Goal: Task Accomplishment & Management: Use online tool/utility

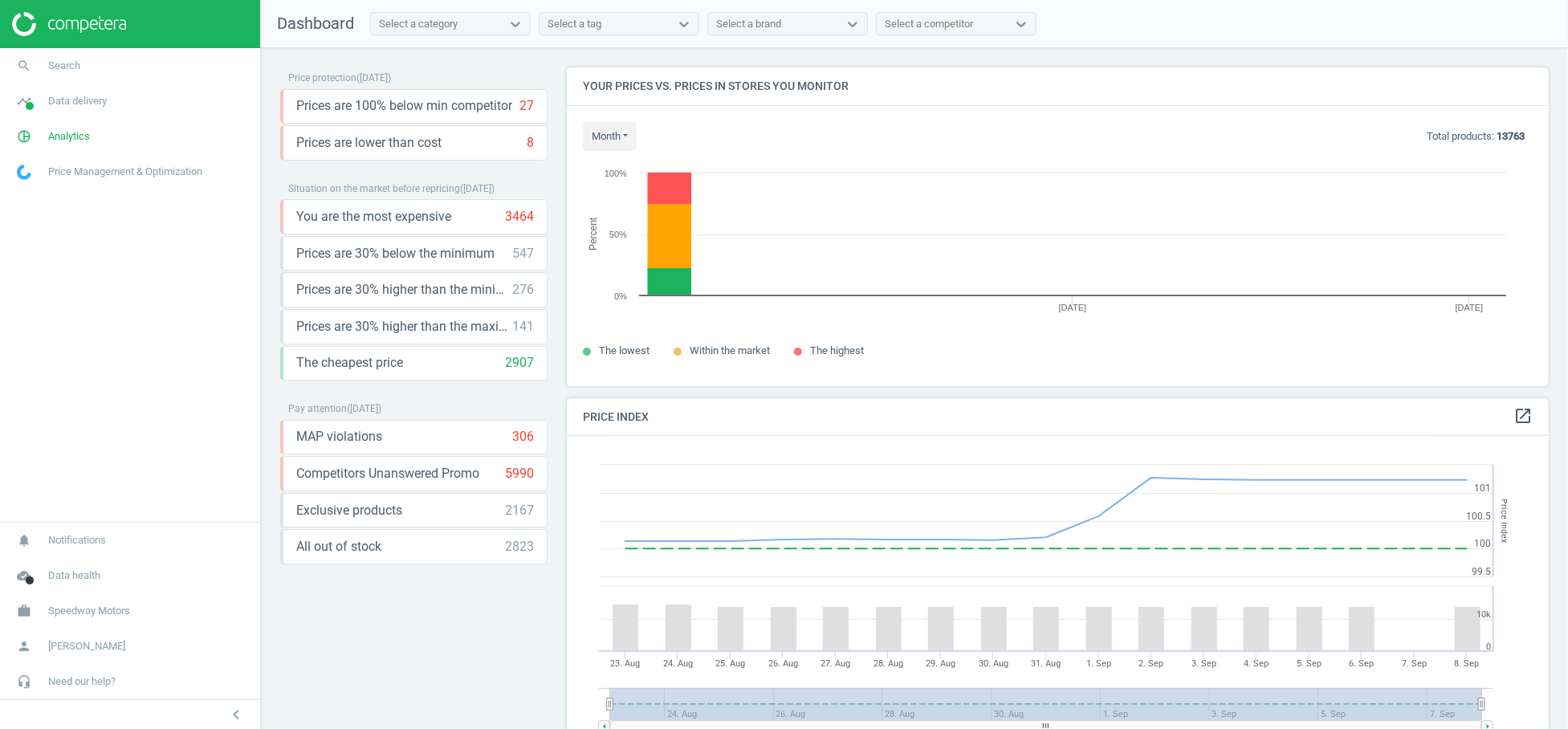
scroll to position [398, 997]
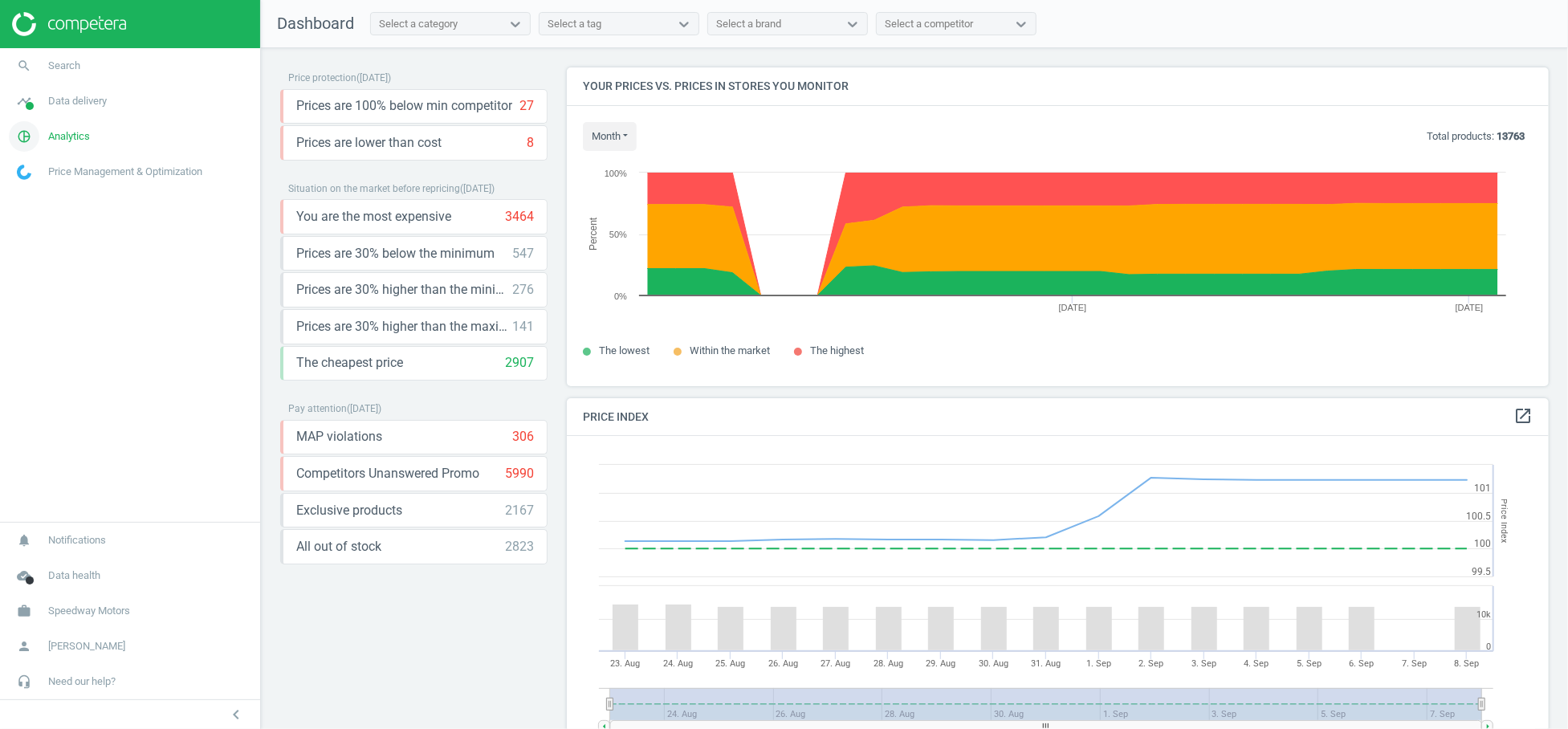
click at [74, 139] on span "Analytics" at bounding box center [69, 136] width 42 height 14
click at [77, 107] on span "Data delivery" at bounding box center [77, 101] width 58 height 14
click at [47, 206] on span "Rematching" at bounding box center [42, 208] width 49 height 13
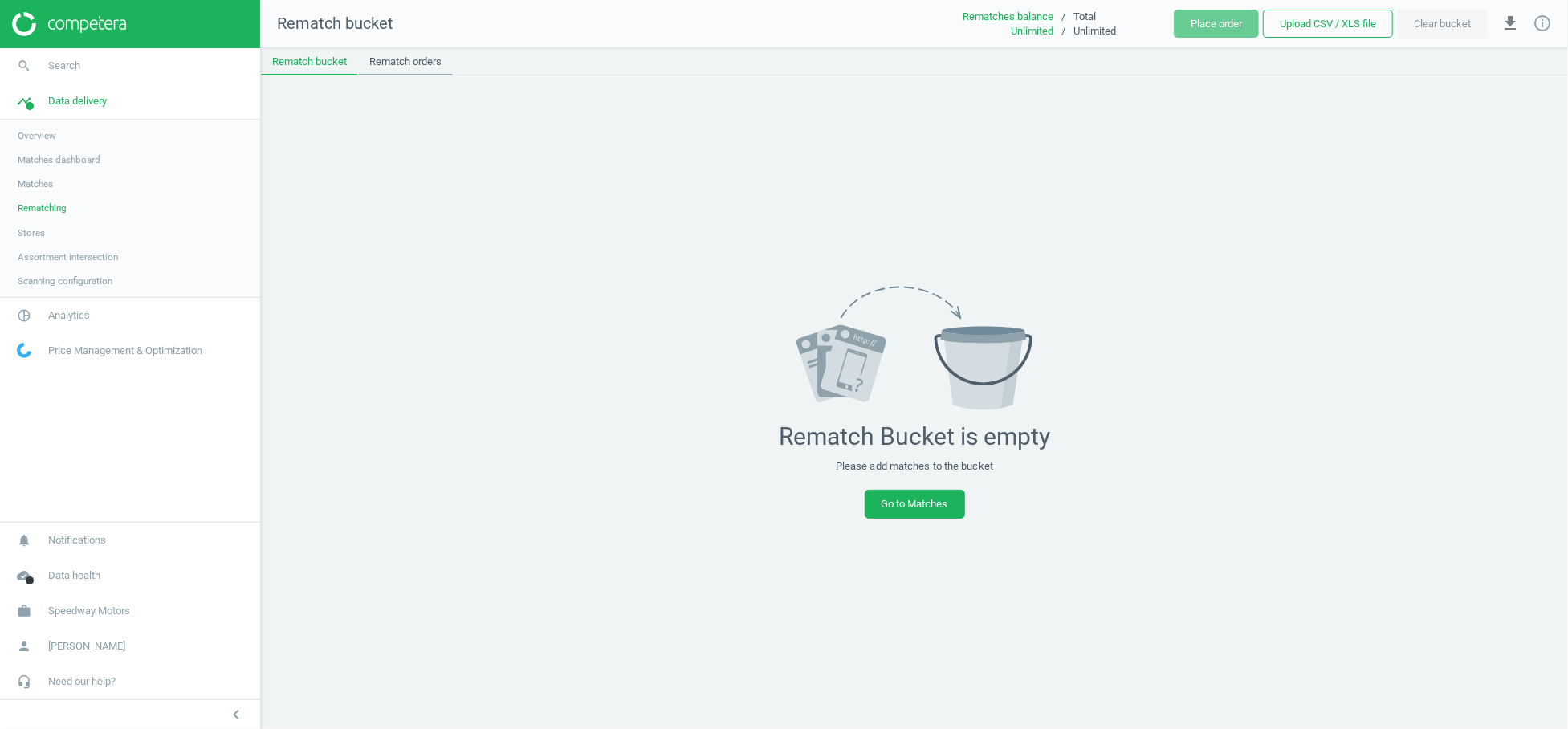
click at [434, 57] on link "Rematch orders" at bounding box center [405, 62] width 95 height 27
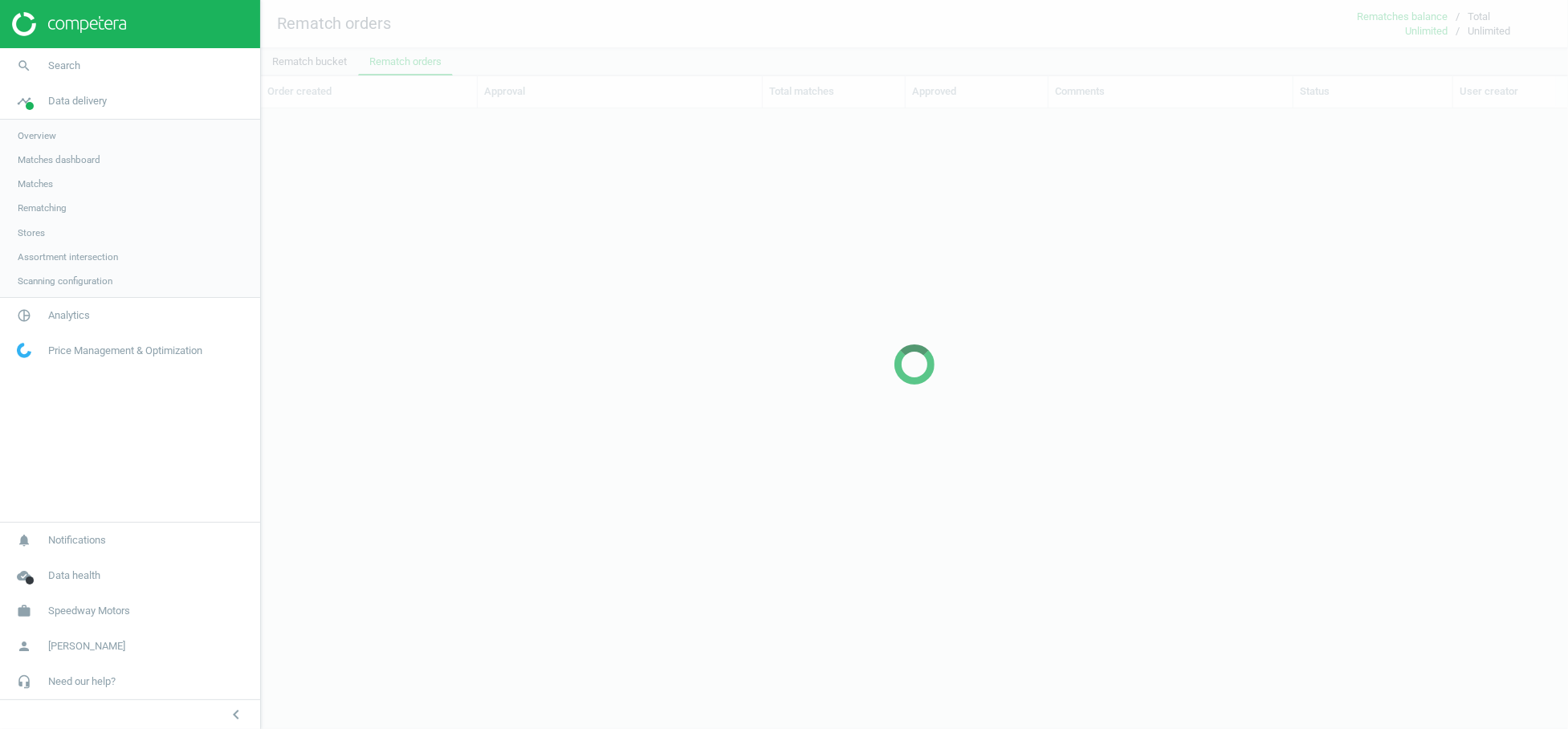
scroll to position [565, 1293]
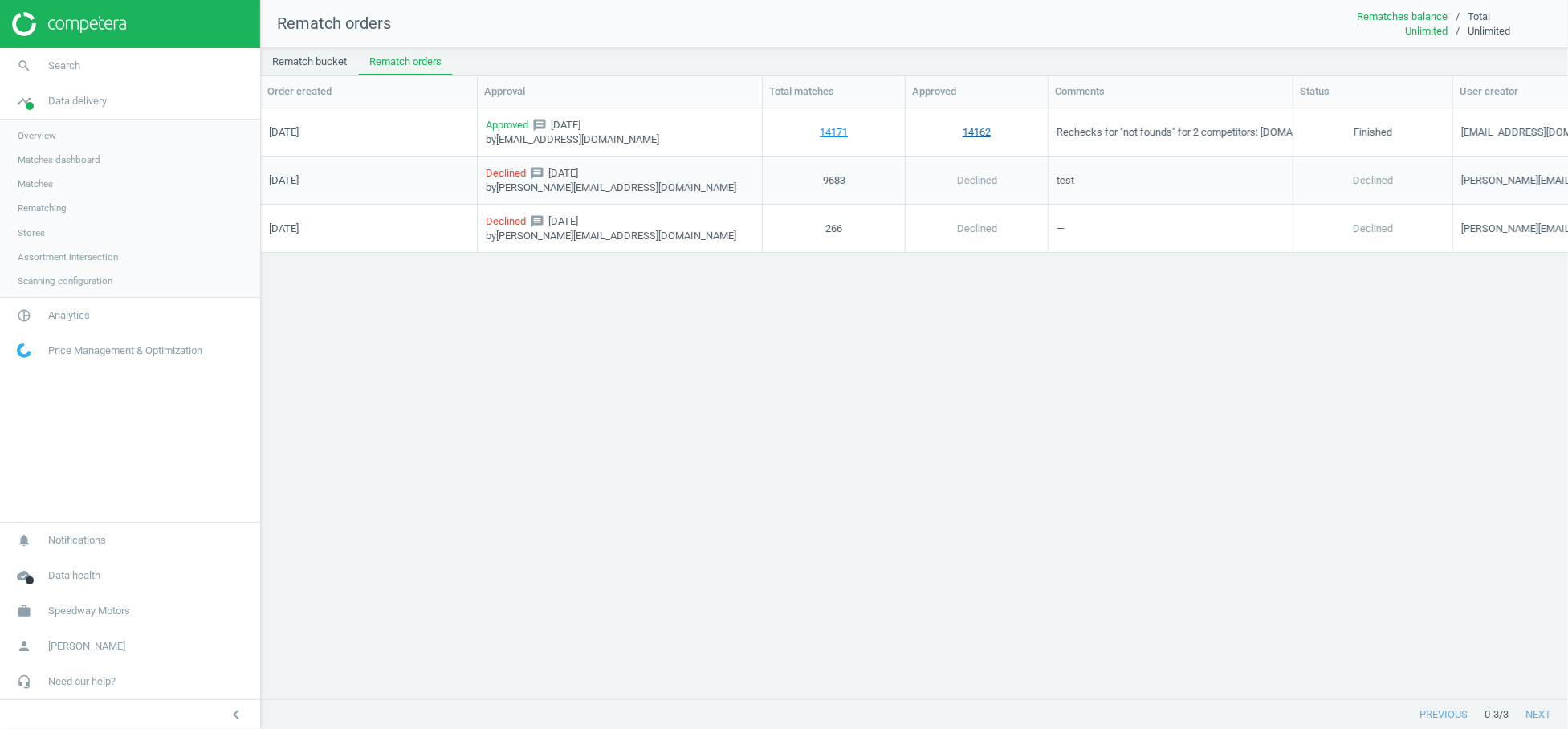
click at [980, 130] on link "14162" at bounding box center [976, 131] width 28 height 14
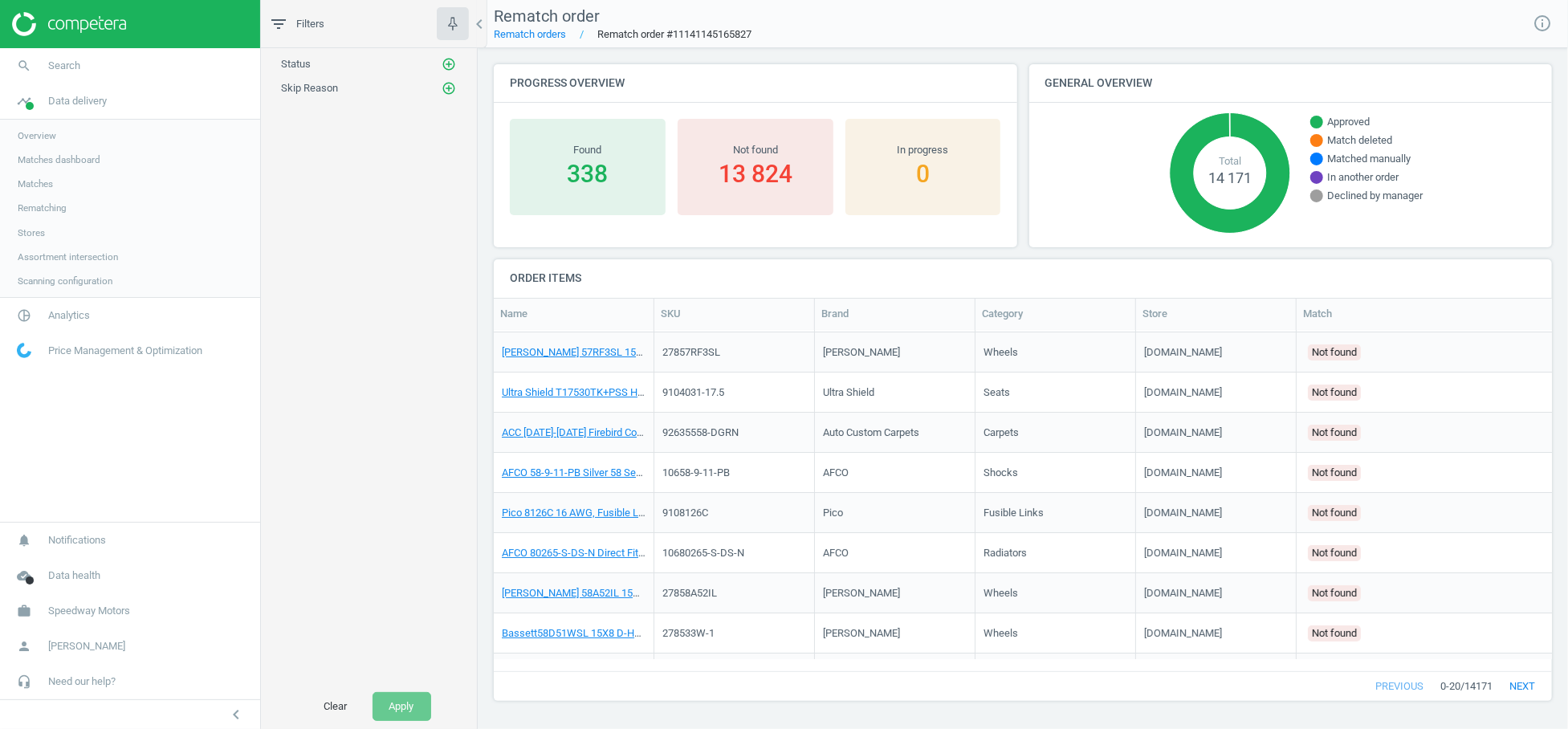
scroll to position [119, 0]
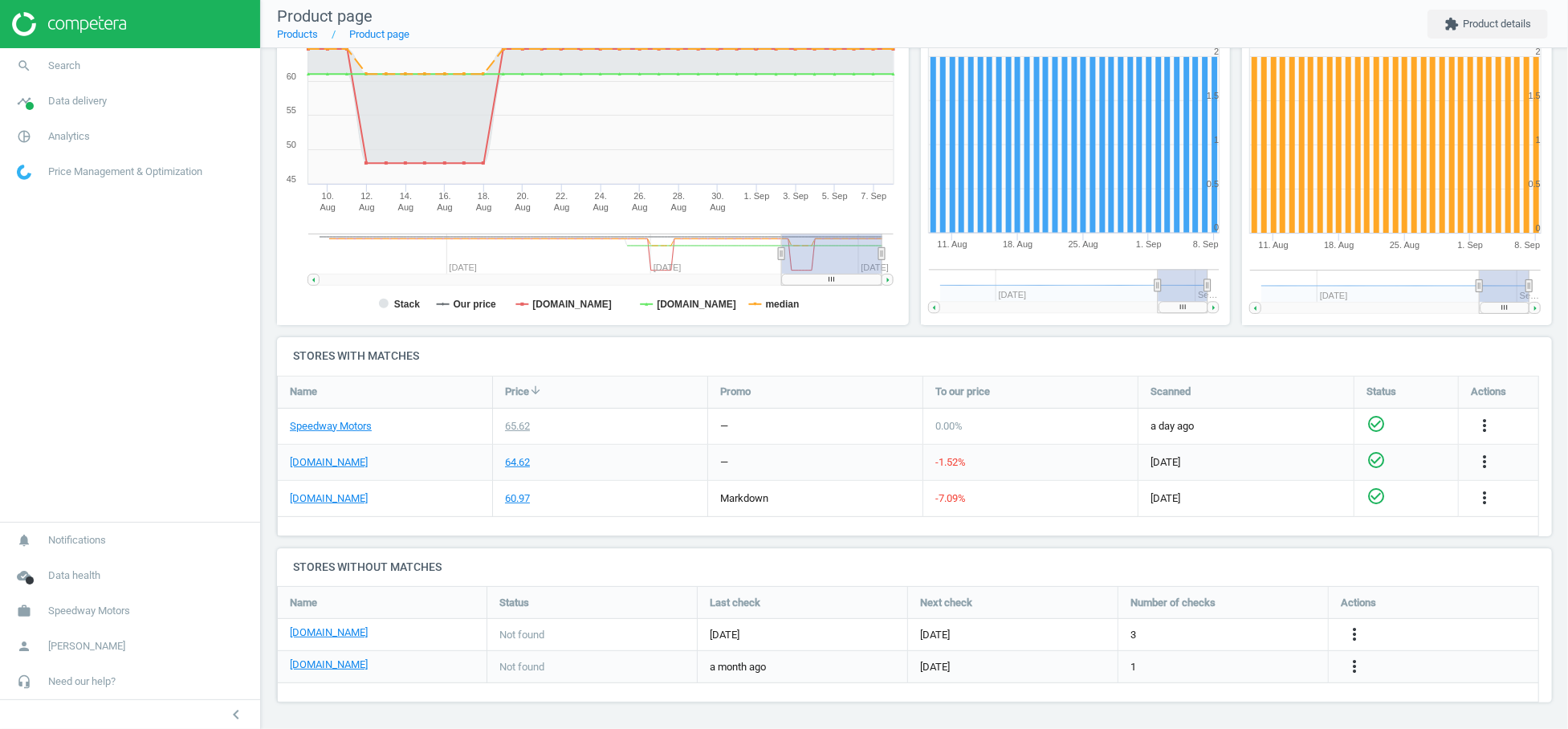
scroll to position [269, 0]
click at [342, 660] on link "[DOMAIN_NAME]" at bounding box center [329, 664] width 78 height 14
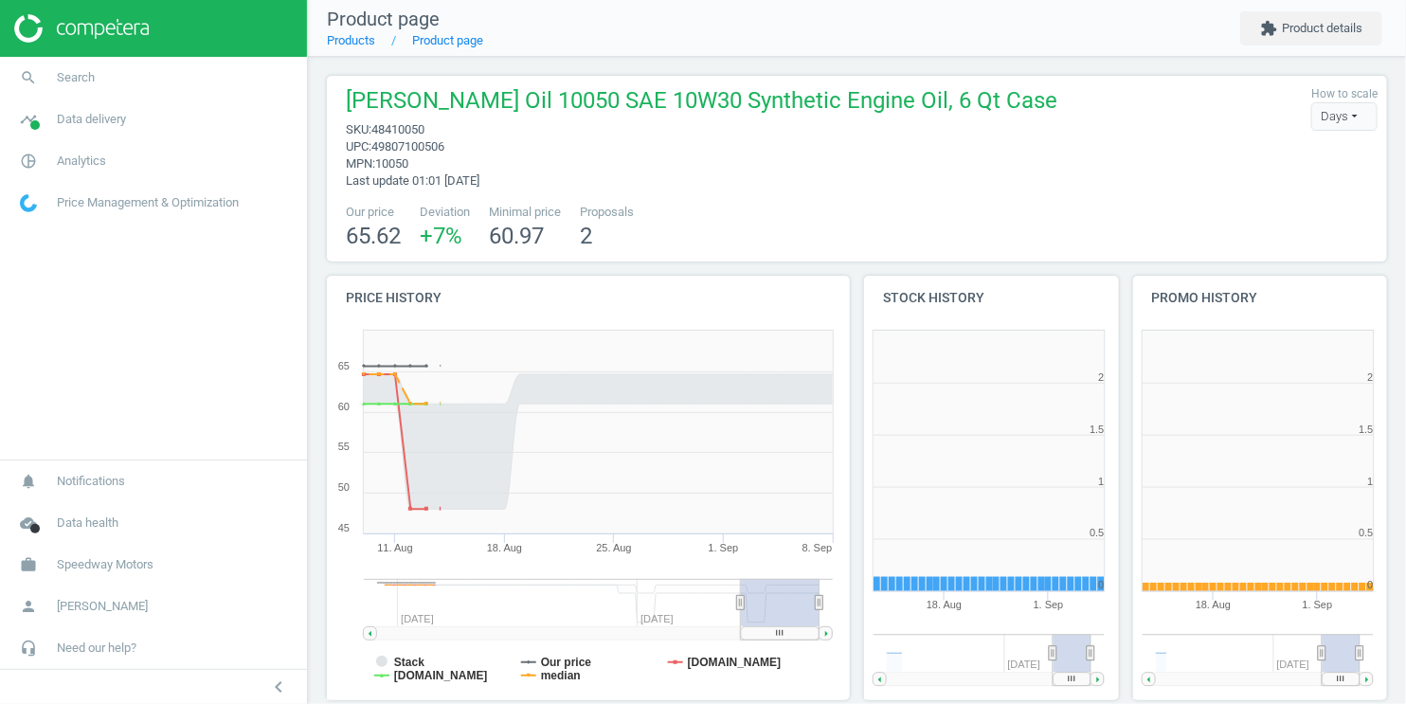
scroll to position [412, 283]
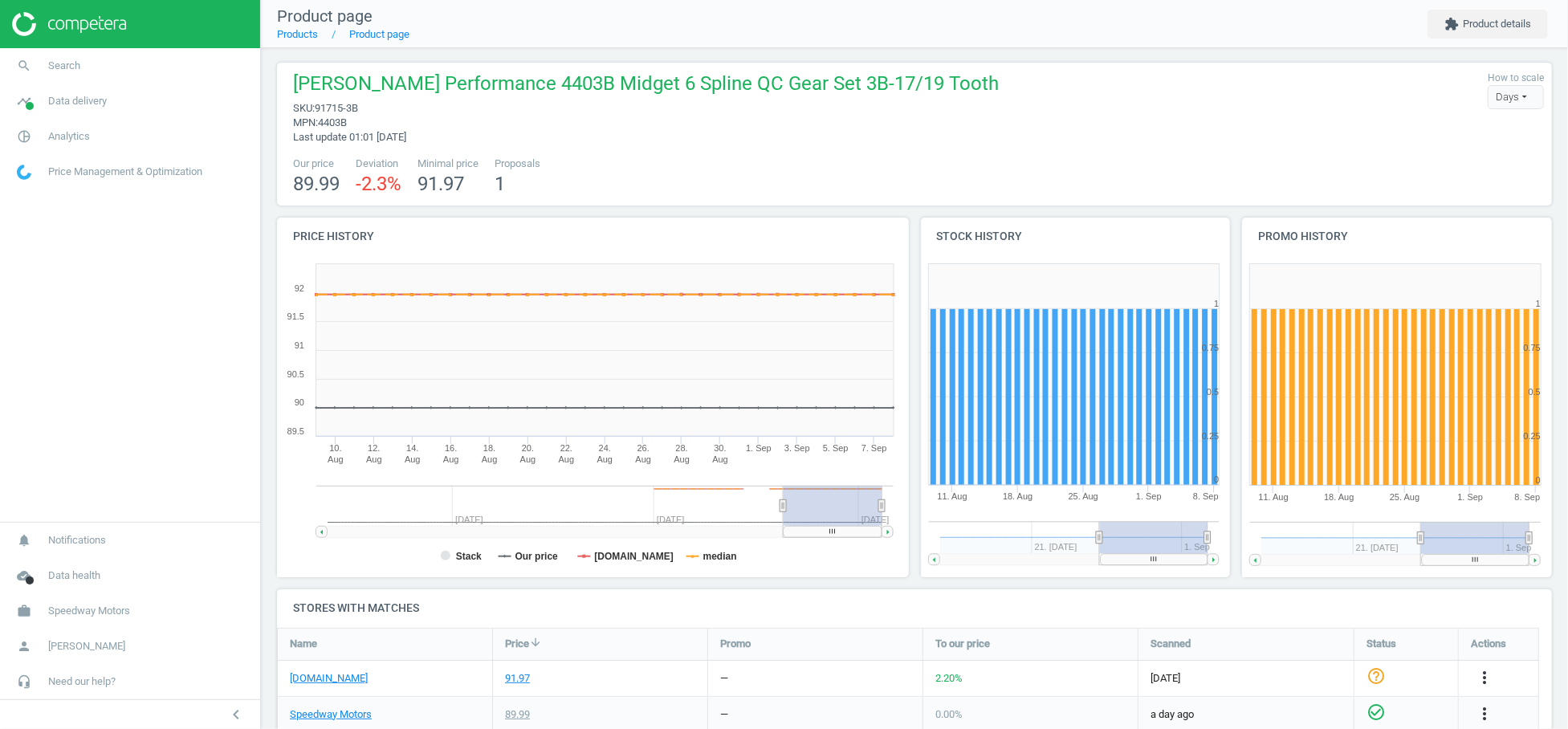
scroll to position [3, 0]
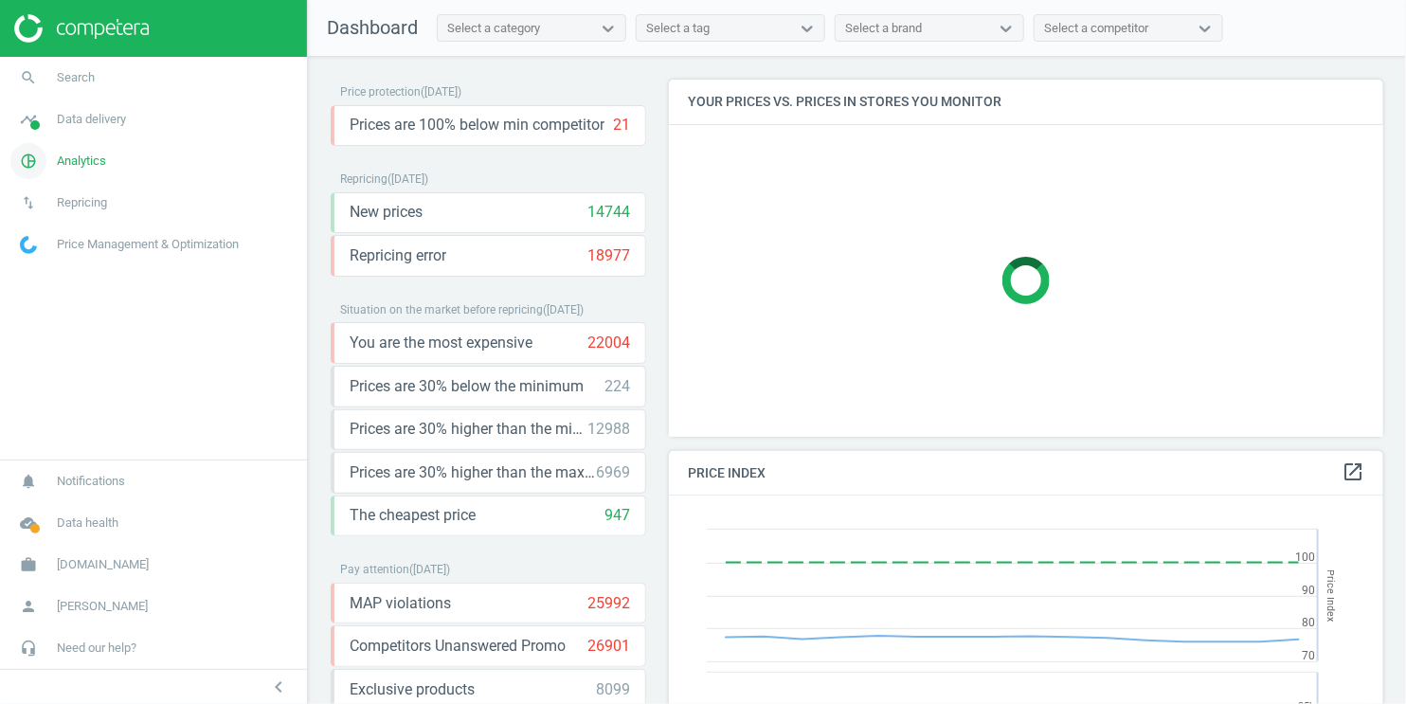
scroll to position [426, 731]
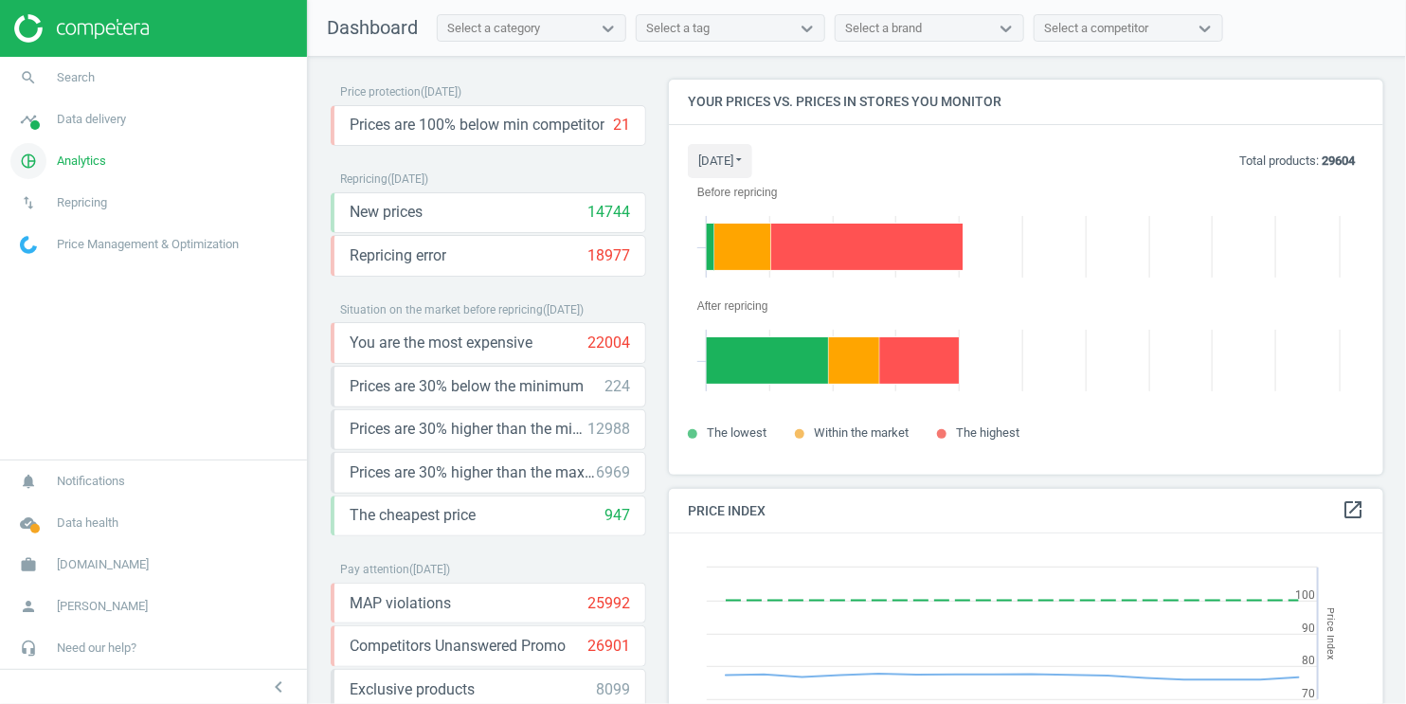
click at [87, 160] on span "Analytics" at bounding box center [81, 161] width 49 height 17
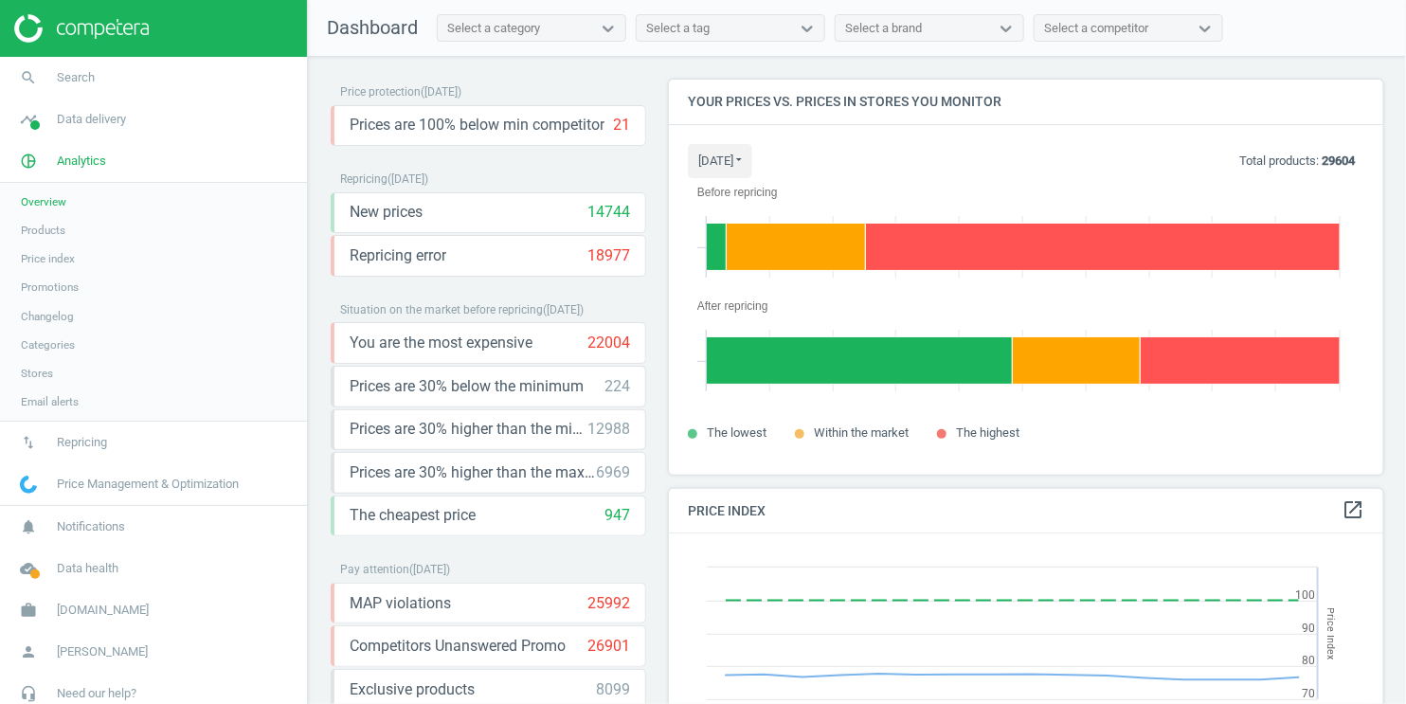
click at [52, 368] on span "Stores" at bounding box center [37, 373] width 32 height 15
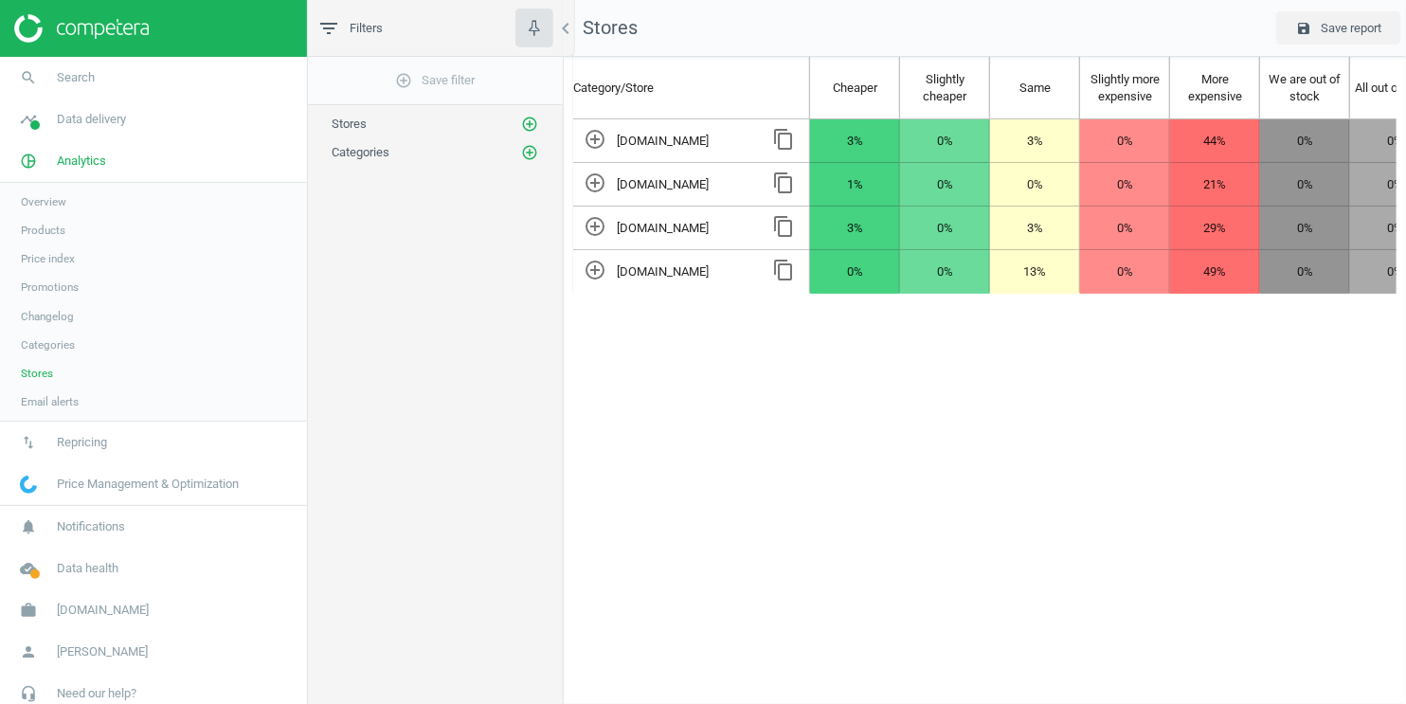
click at [66, 203] on span "Overview" at bounding box center [43, 201] width 45 height 15
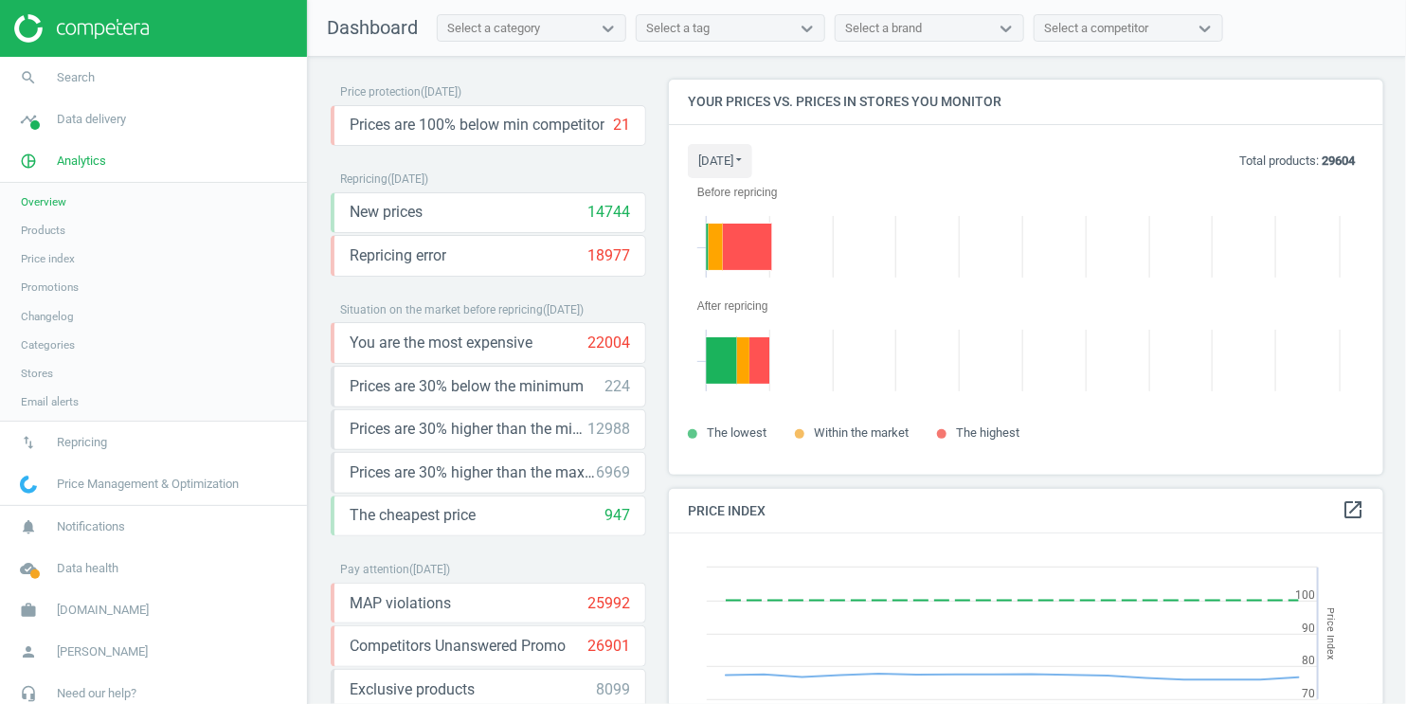
scroll to position [469, 731]
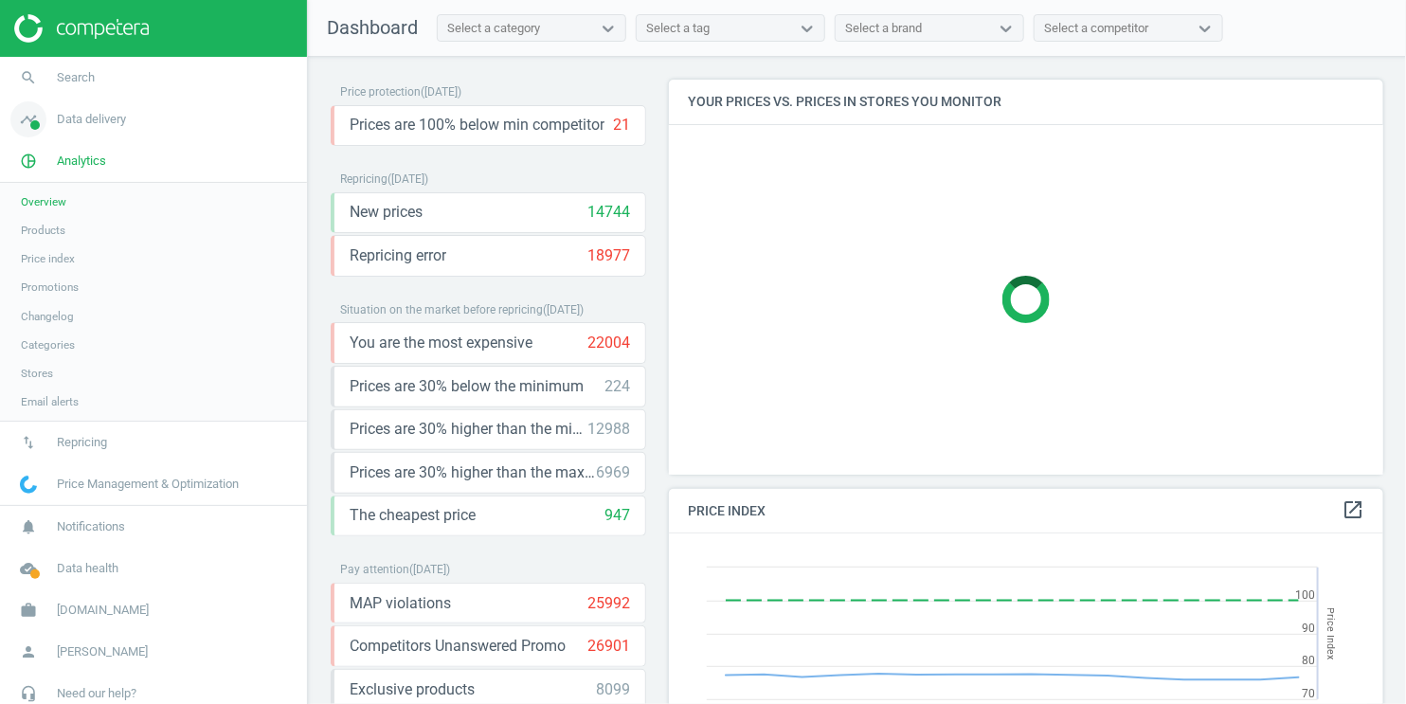
click at [92, 124] on span "Data delivery" at bounding box center [91, 119] width 69 height 17
click at [52, 268] on span "Stores" at bounding box center [37, 274] width 32 height 15
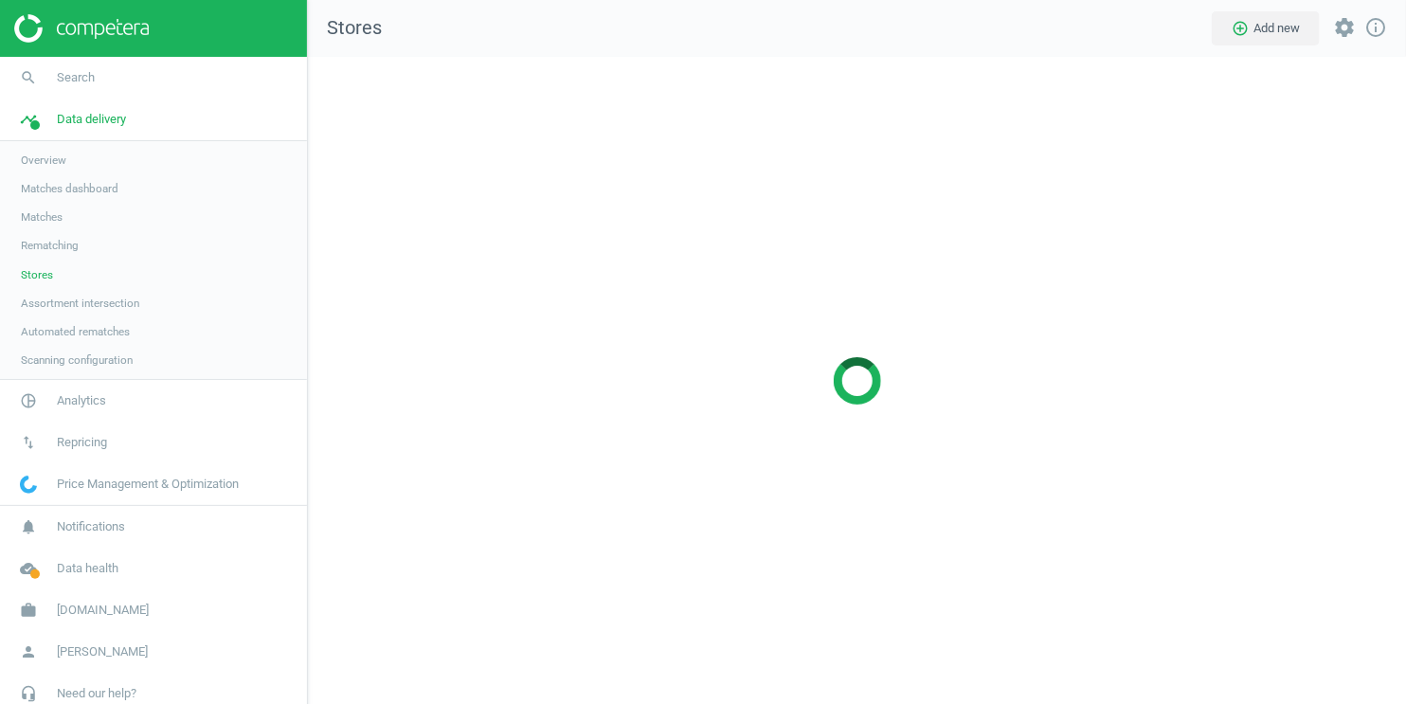
scroll to position [680, 1131]
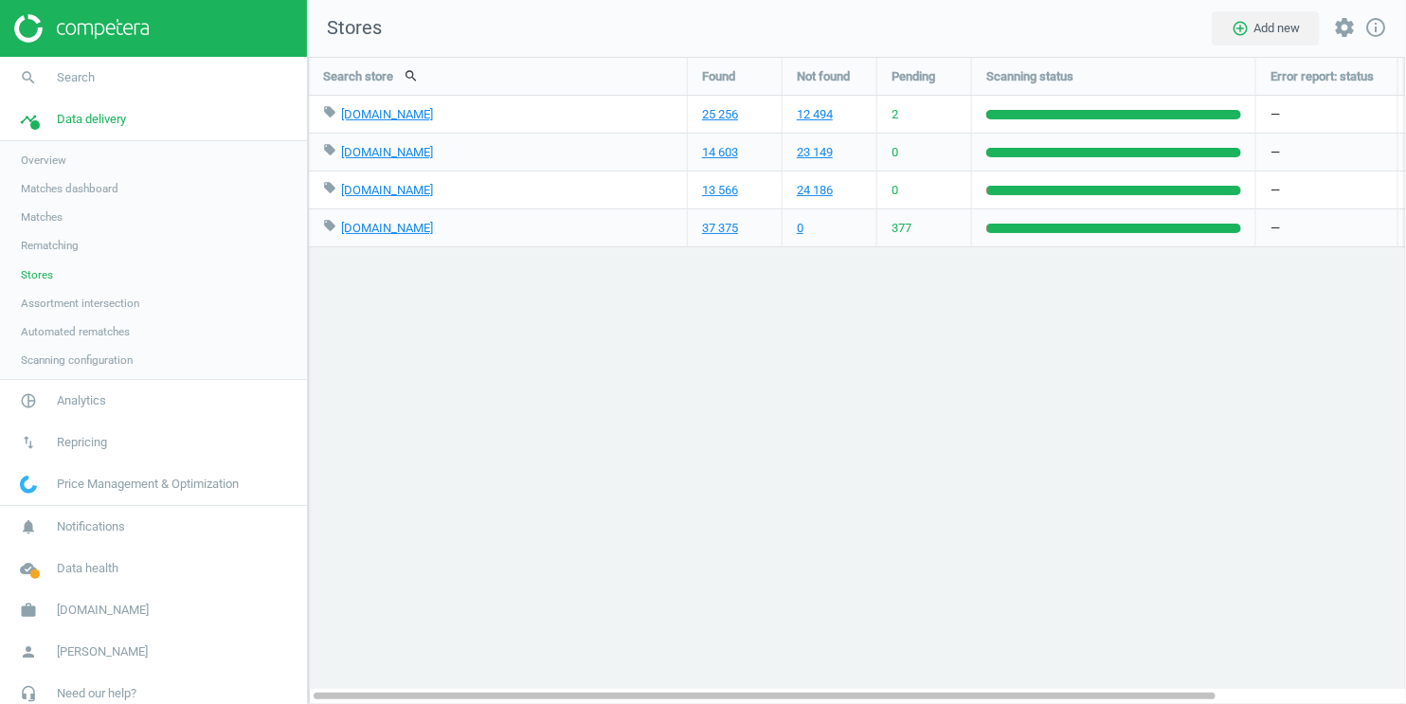
click at [54, 219] on span "Matches" at bounding box center [42, 216] width 42 height 15
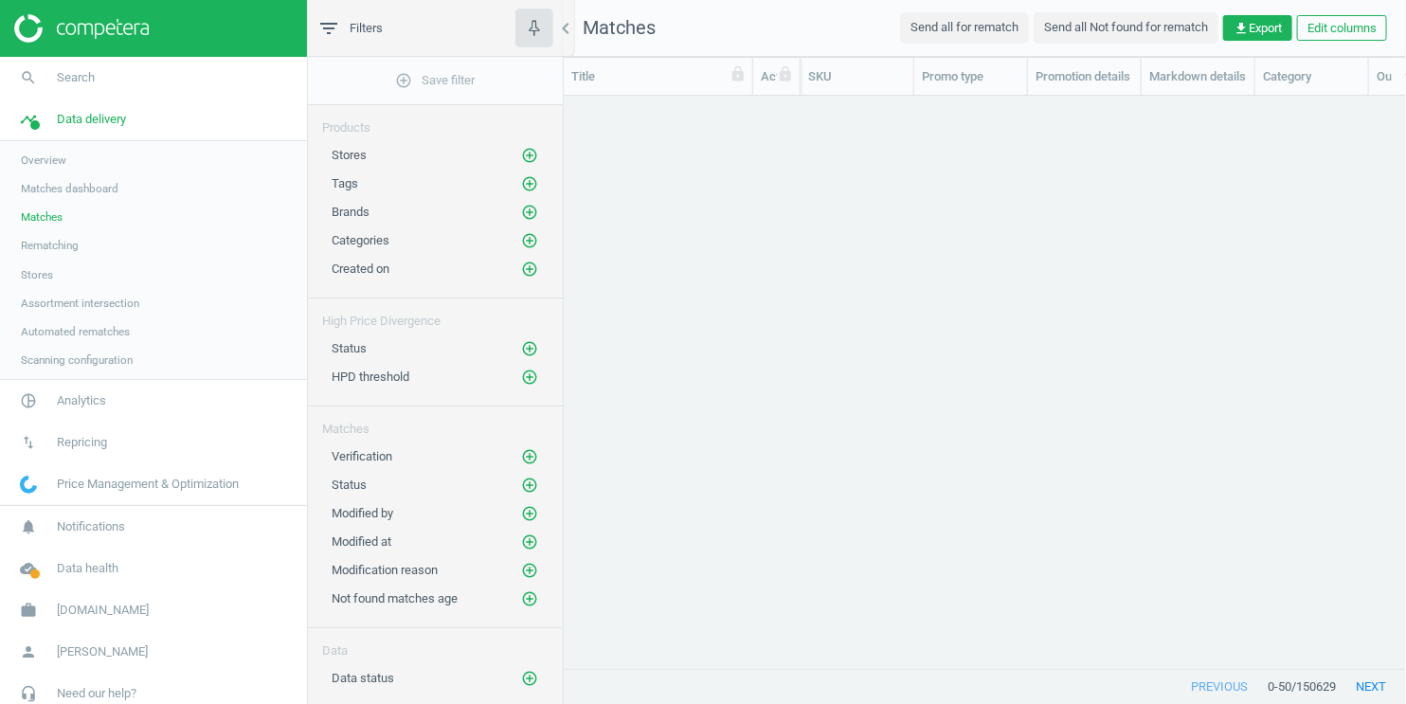
scroll to position [16, 16]
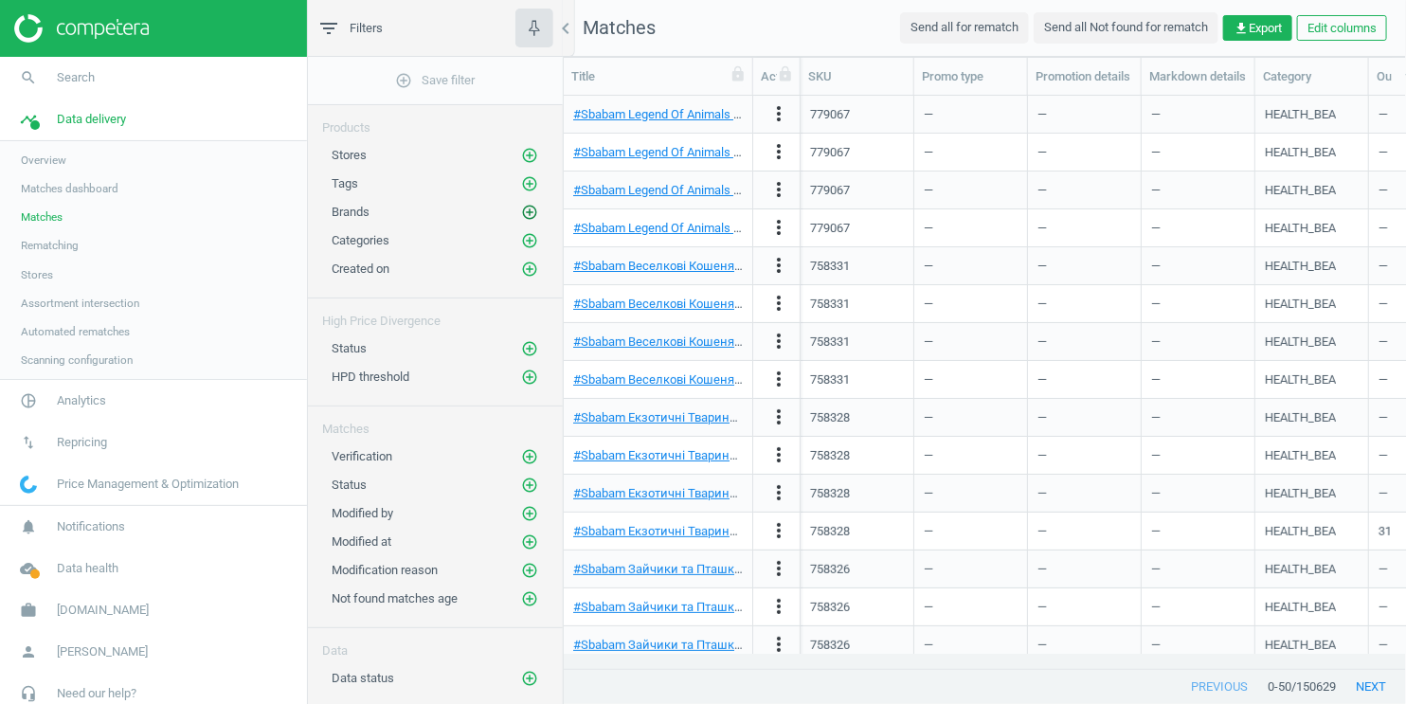
click at [521, 212] on icon "add_circle_outline" at bounding box center [529, 212] width 17 height 17
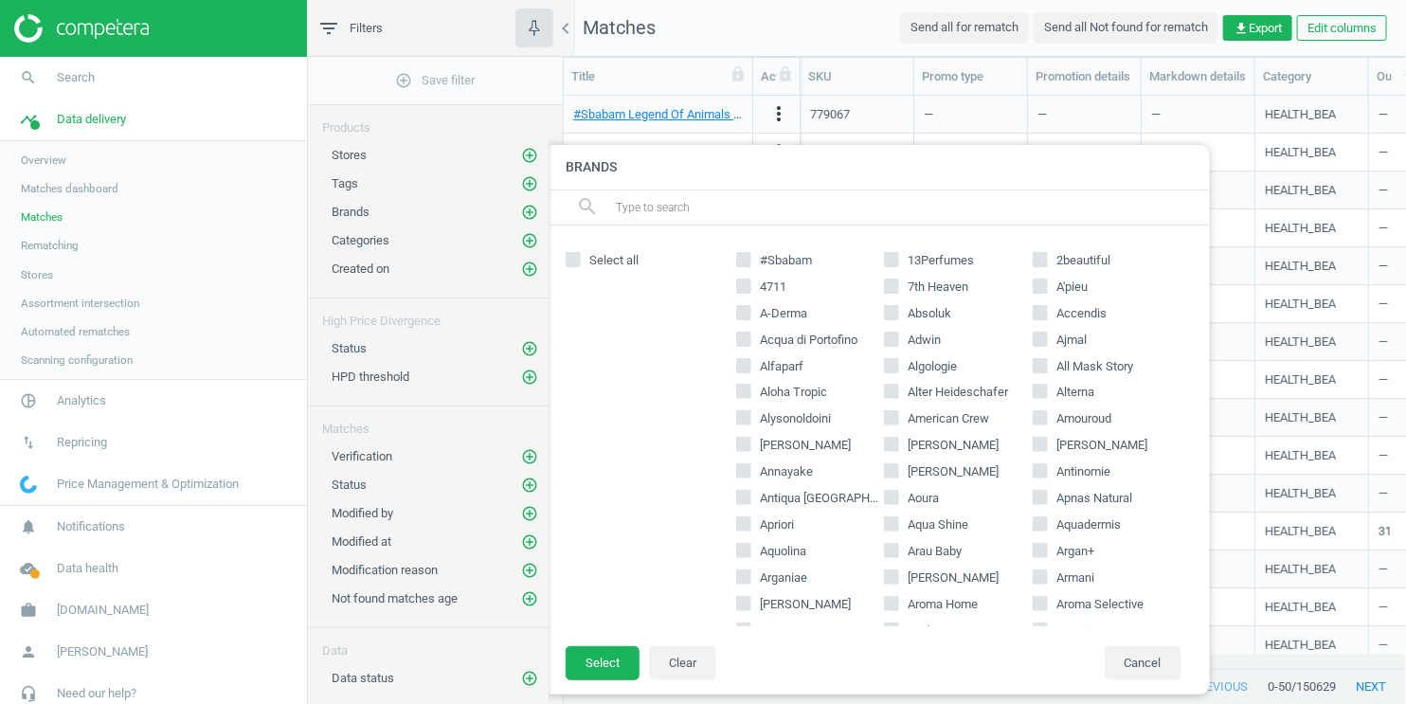
click at [1052, 578] on span "Armani" at bounding box center [1074, 577] width 45 height 17
click at [1045, 578] on input "Armani" at bounding box center [1040, 577] width 12 height 12
checkbox input "true"
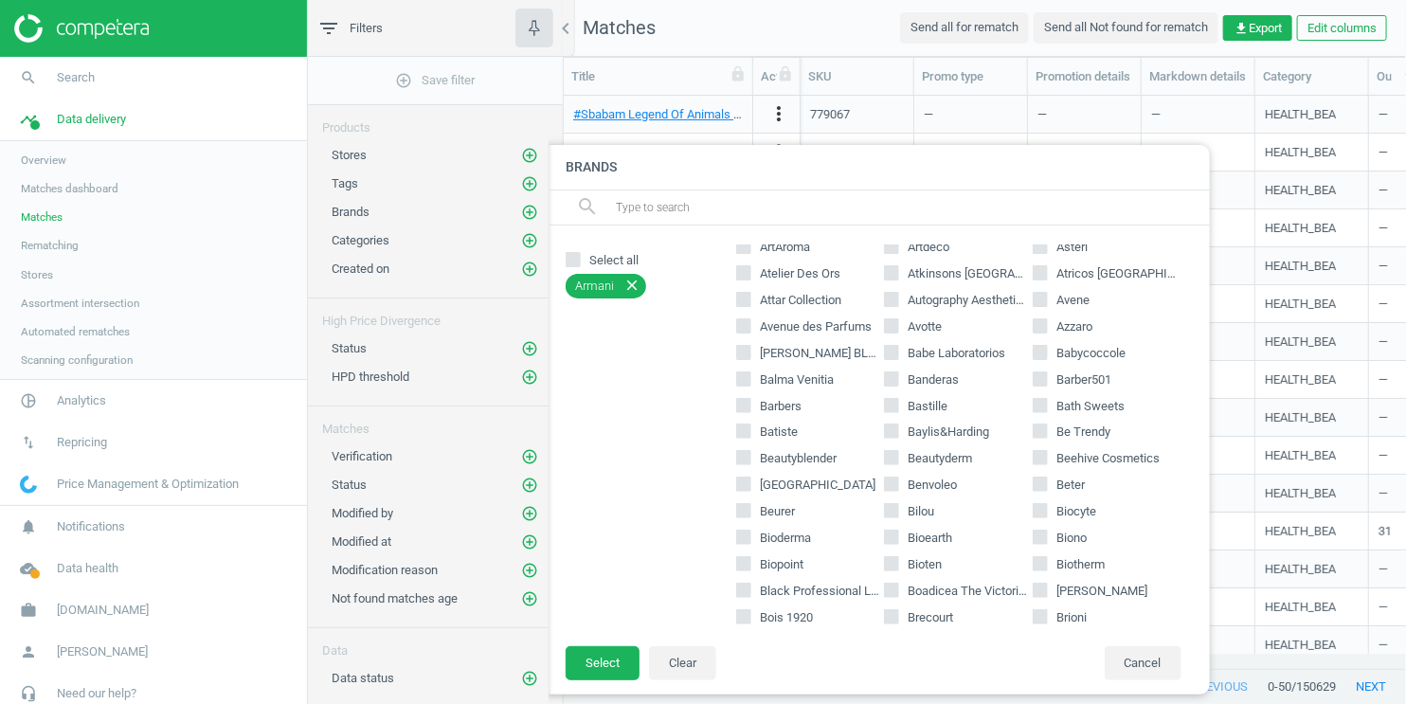
scroll to position [570, 0]
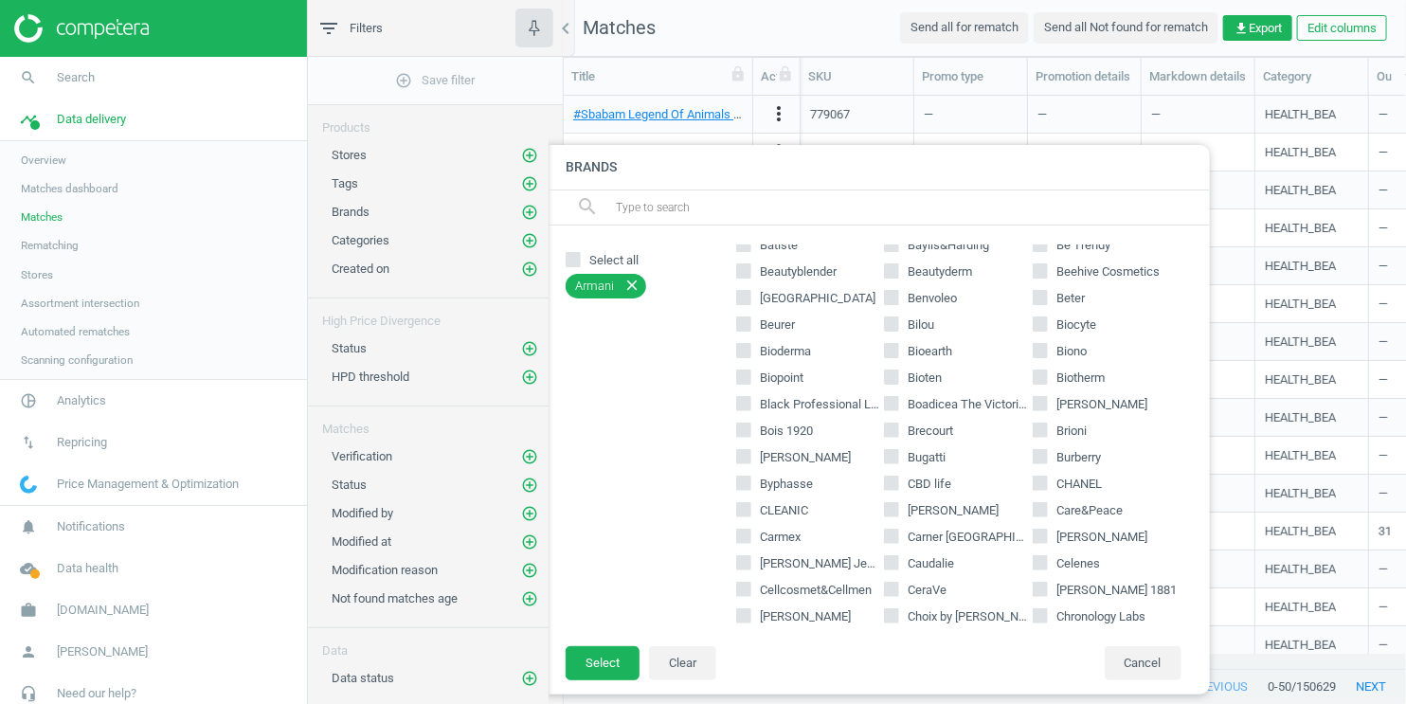
click at [1035, 484] on icon at bounding box center [1040, 483] width 15 height 15
click at [1035, 484] on input "CHANEL" at bounding box center [1040, 482] width 12 height 12
checkbox input "true"
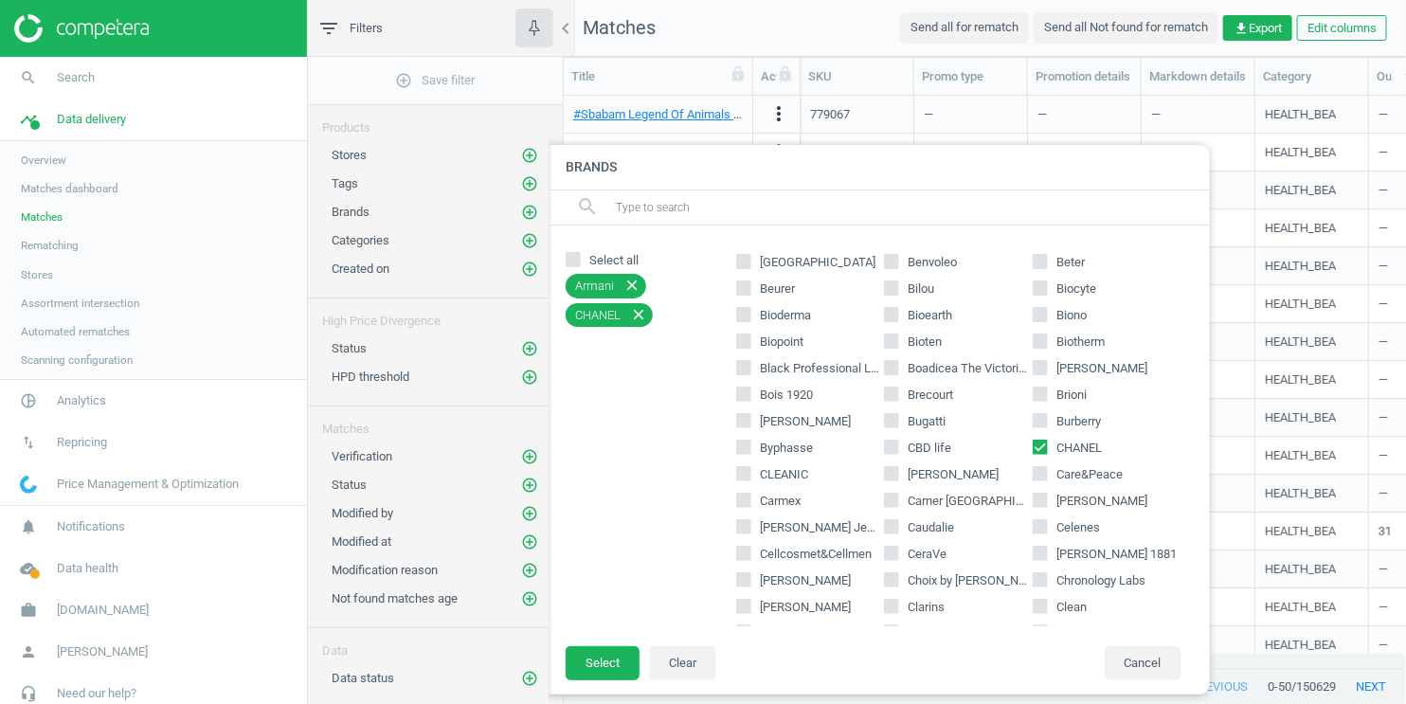
scroll to position [639, 0]
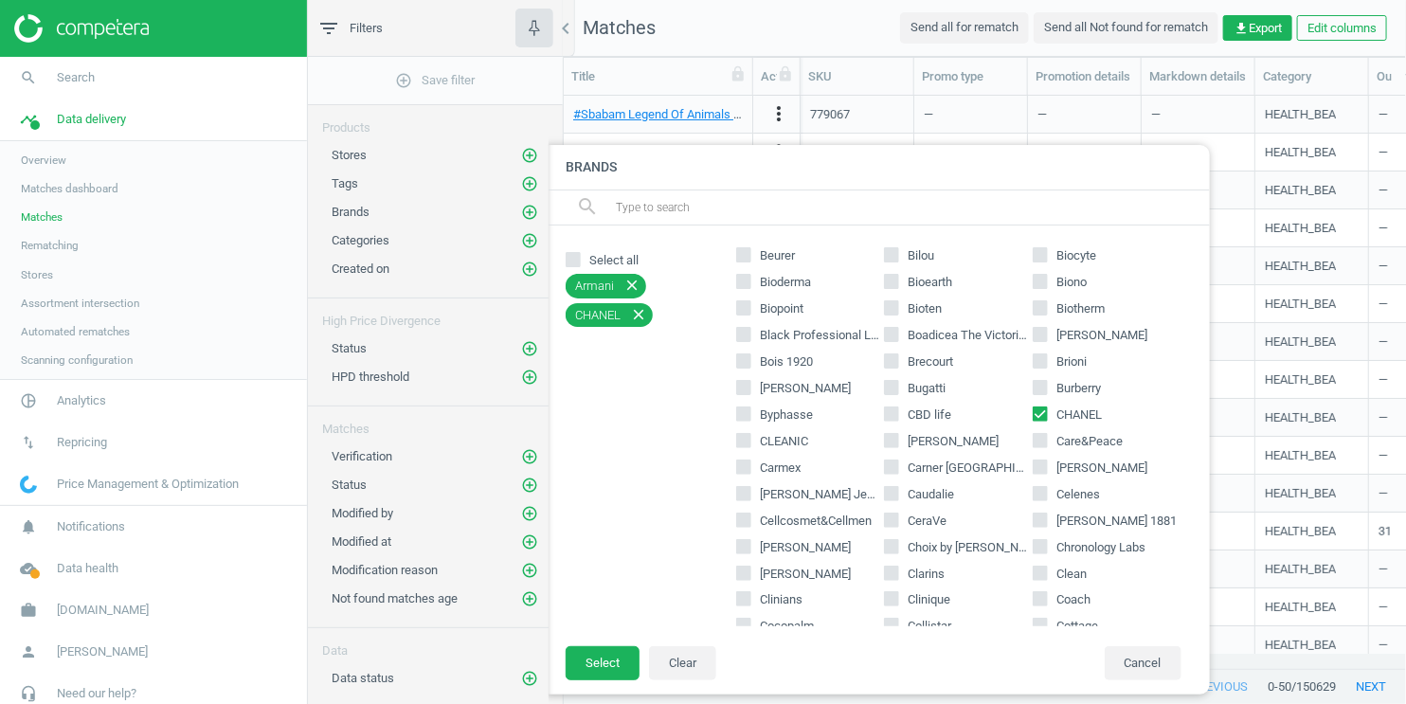
click at [891, 573] on input "Clarins" at bounding box center [892, 572] width 12 height 12
checkbox input "true"
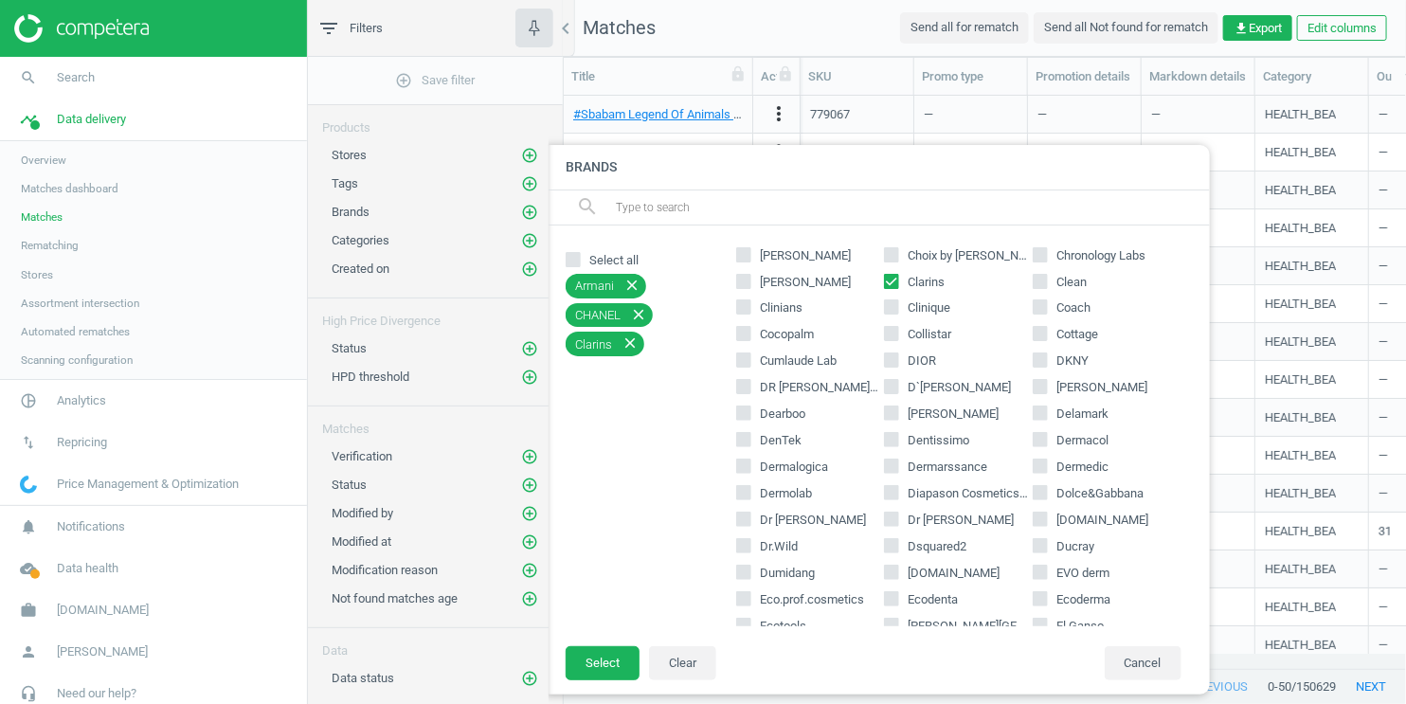
scroll to position [932, 0]
click at [892, 357] on icon at bounding box center [891, 358] width 15 height 15
click at [892, 357] on input "DIOR" at bounding box center [892, 359] width 12 height 12
checkbox input "true"
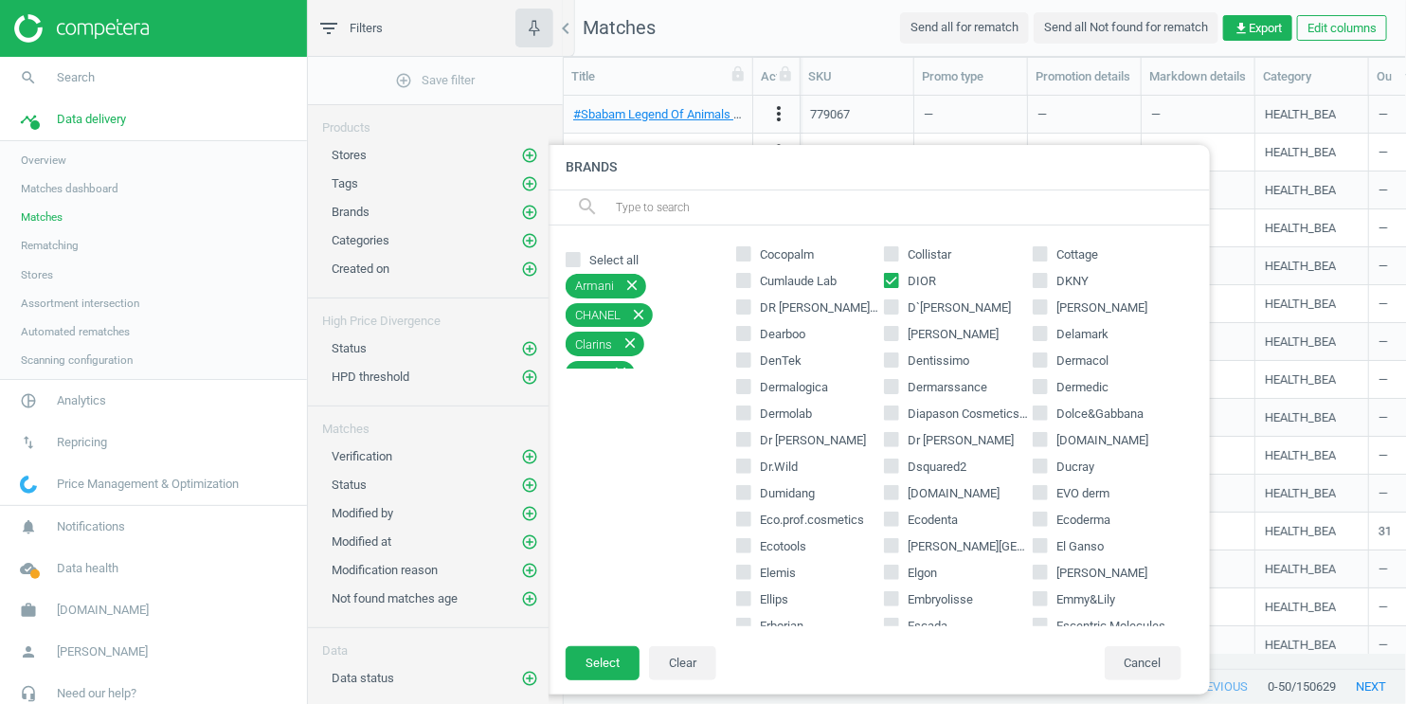
scroll to position [1146, 0]
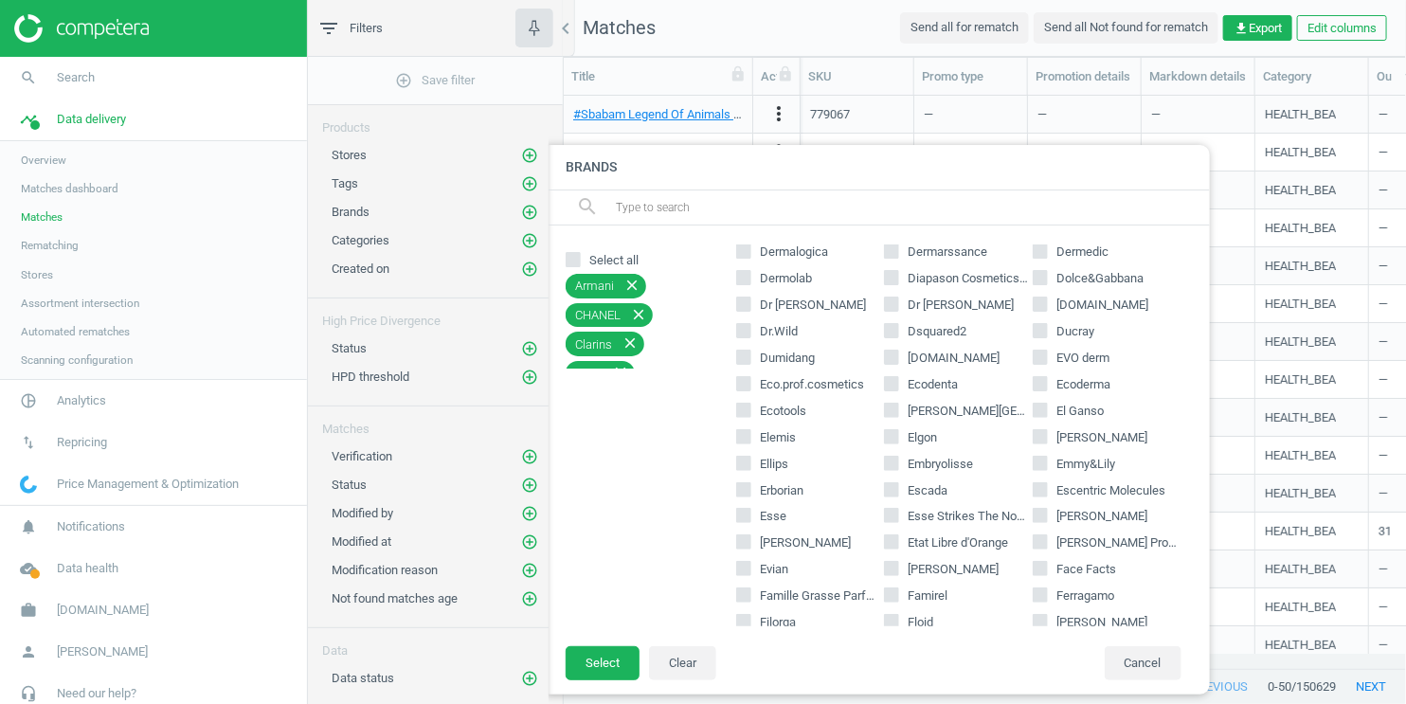
click at [750, 545] on icon at bounding box center [743, 541] width 15 height 15
click at [749, 545] on input "Estee Lauder" at bounding box center [743, 542] width 12 height 12
checkbox input "true"
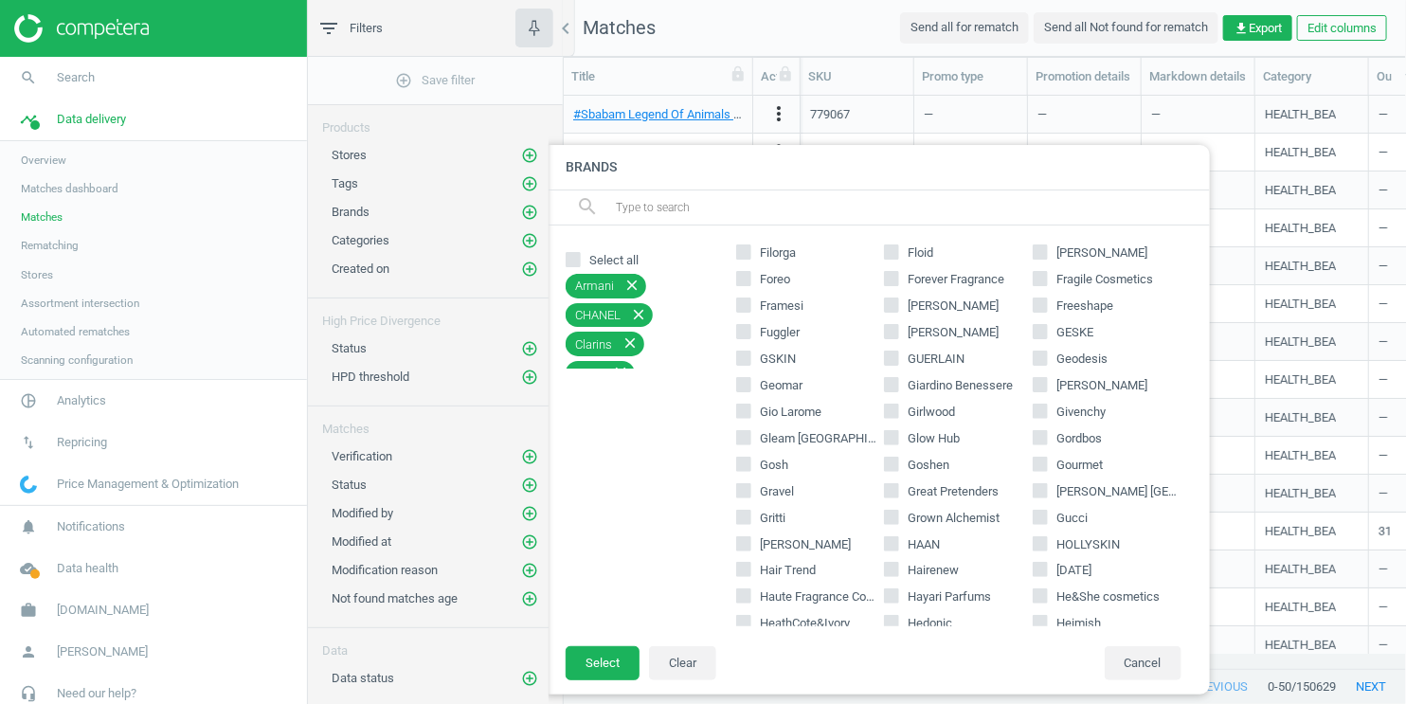
scroll to position [1500, 0]
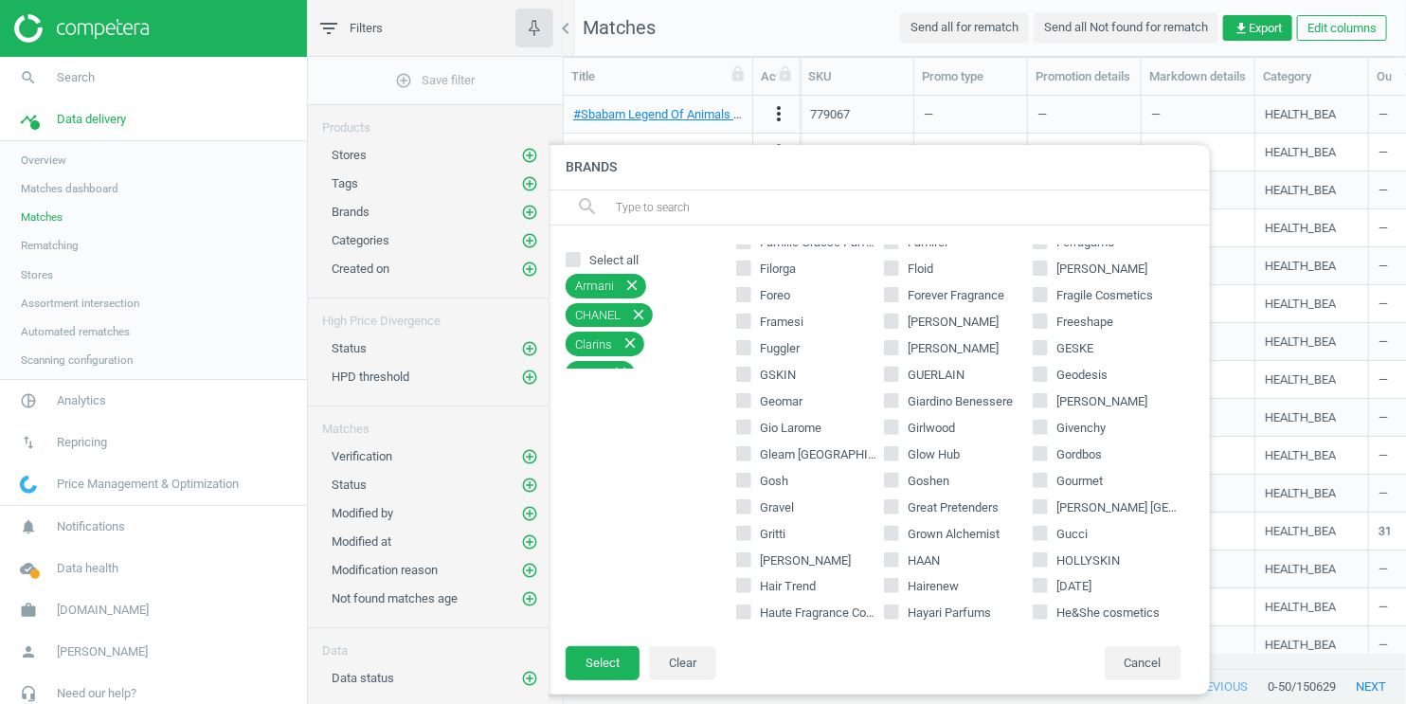
click at [1034, 431] on input "Givenchy" at bounding box center [1040, 427] width 12 height 12
checkbox input "true"
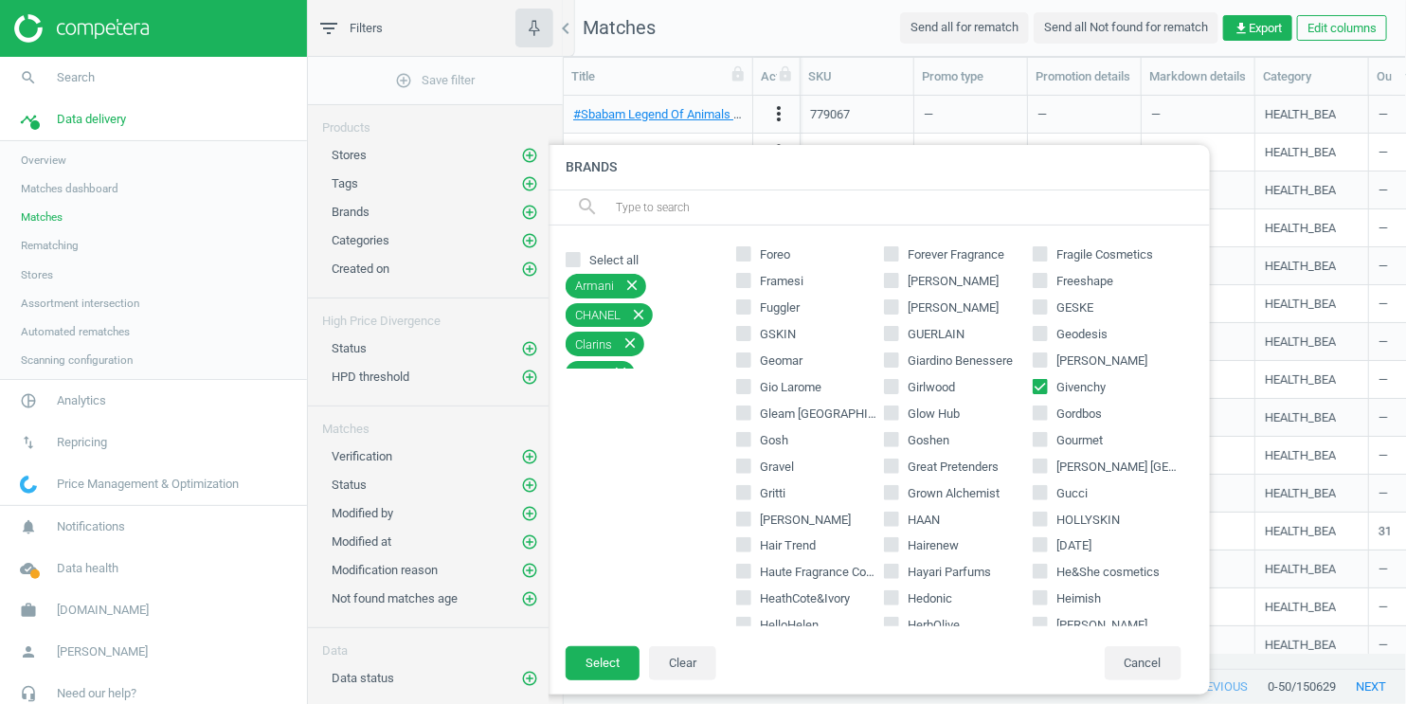
scroll to position [1540, 0]
click at [892, 337] on icon at bounding box center [891, 333] width 15 height 15
click at [892, 337] on input "GUERLAIN" at bounding box center [892, 333] width 12 height 12
checkbox input "true"
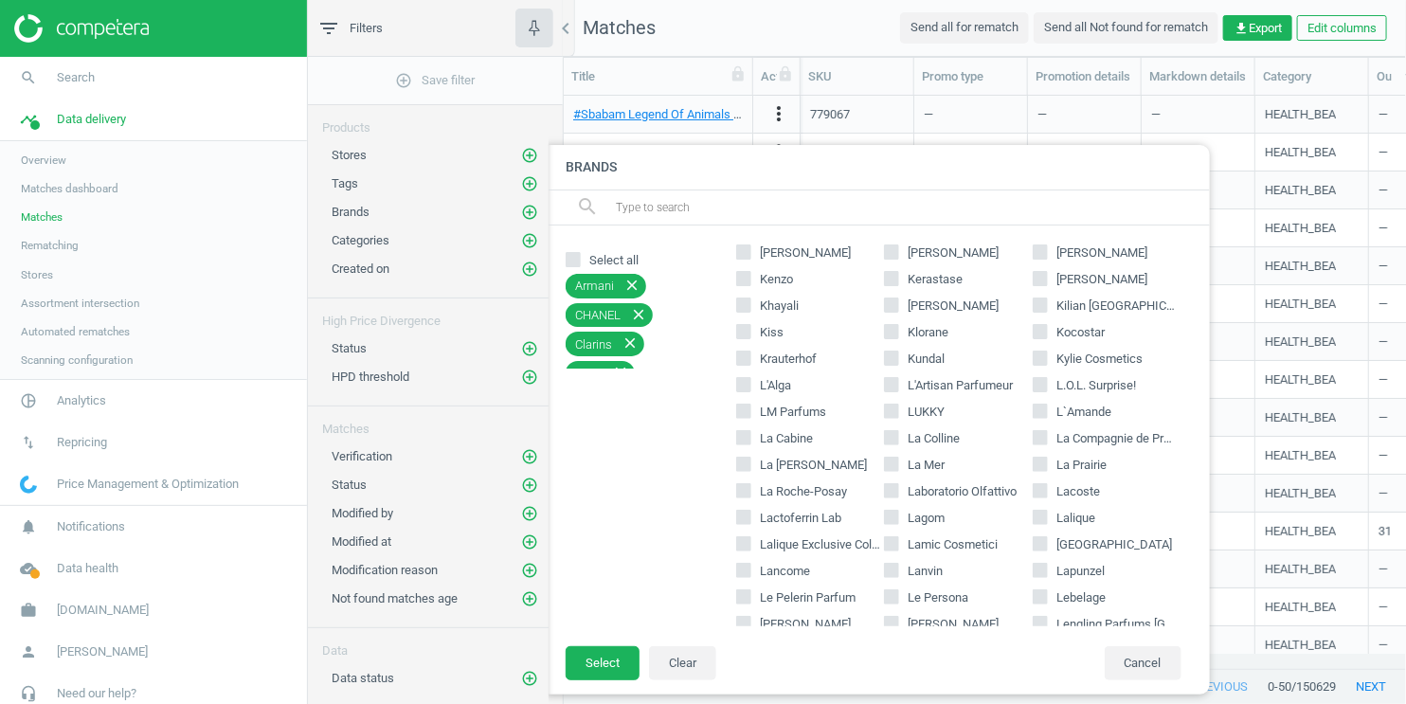
scroll to position [2313, 0]
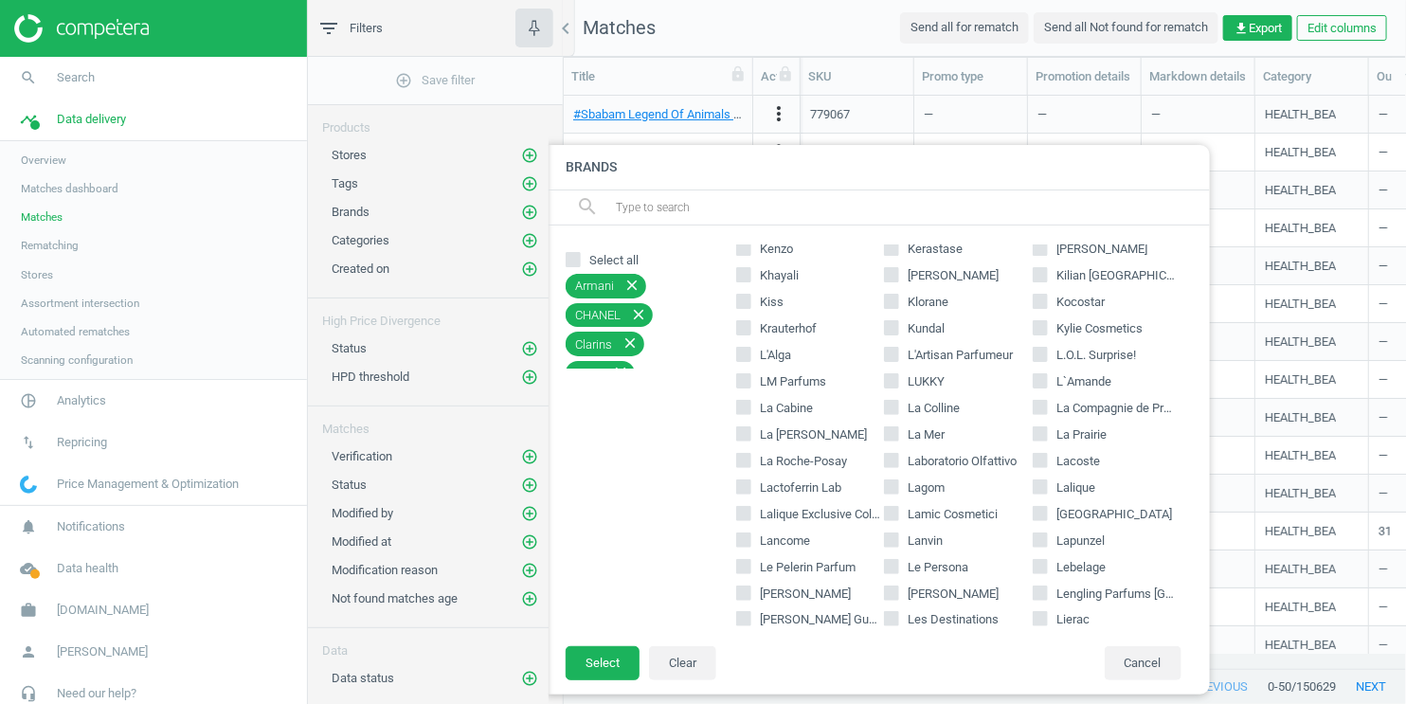
click at [745, 536] on input "Lancome" at bounding box center [743, 539] width 12 height 12
checkbox input "true"
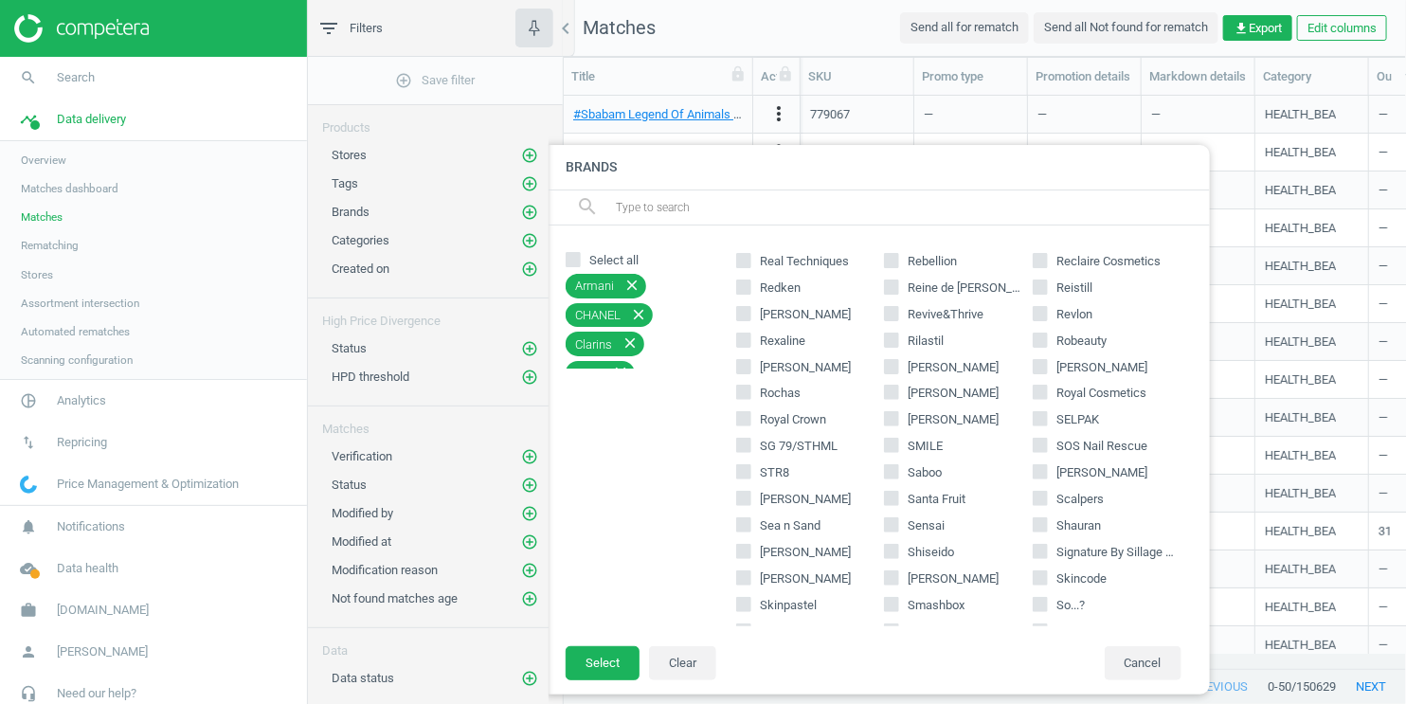
scroll to position [3810, 0]
click at [888, 552] on input "Shiseido" at bounding box center [892, 552] width 12 height 12
checkbox input "true"
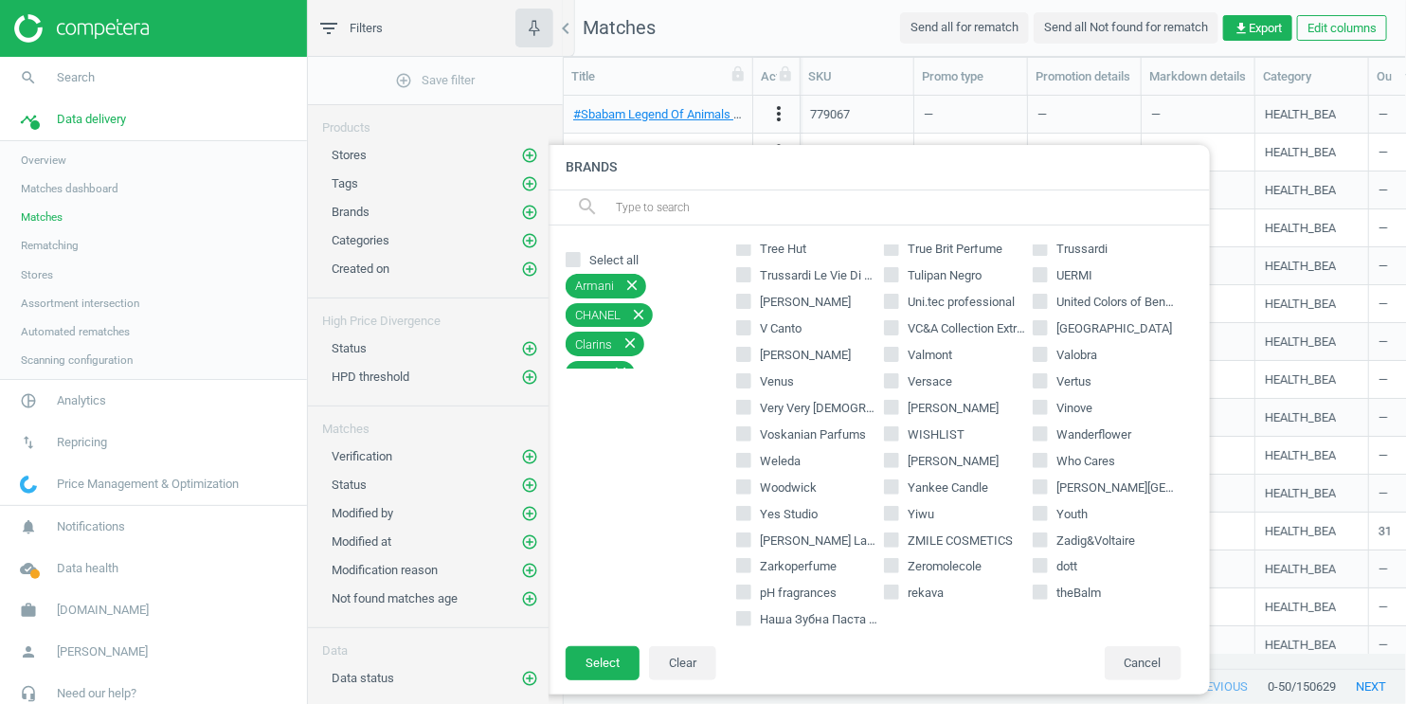
scroll to position [4501, 0]
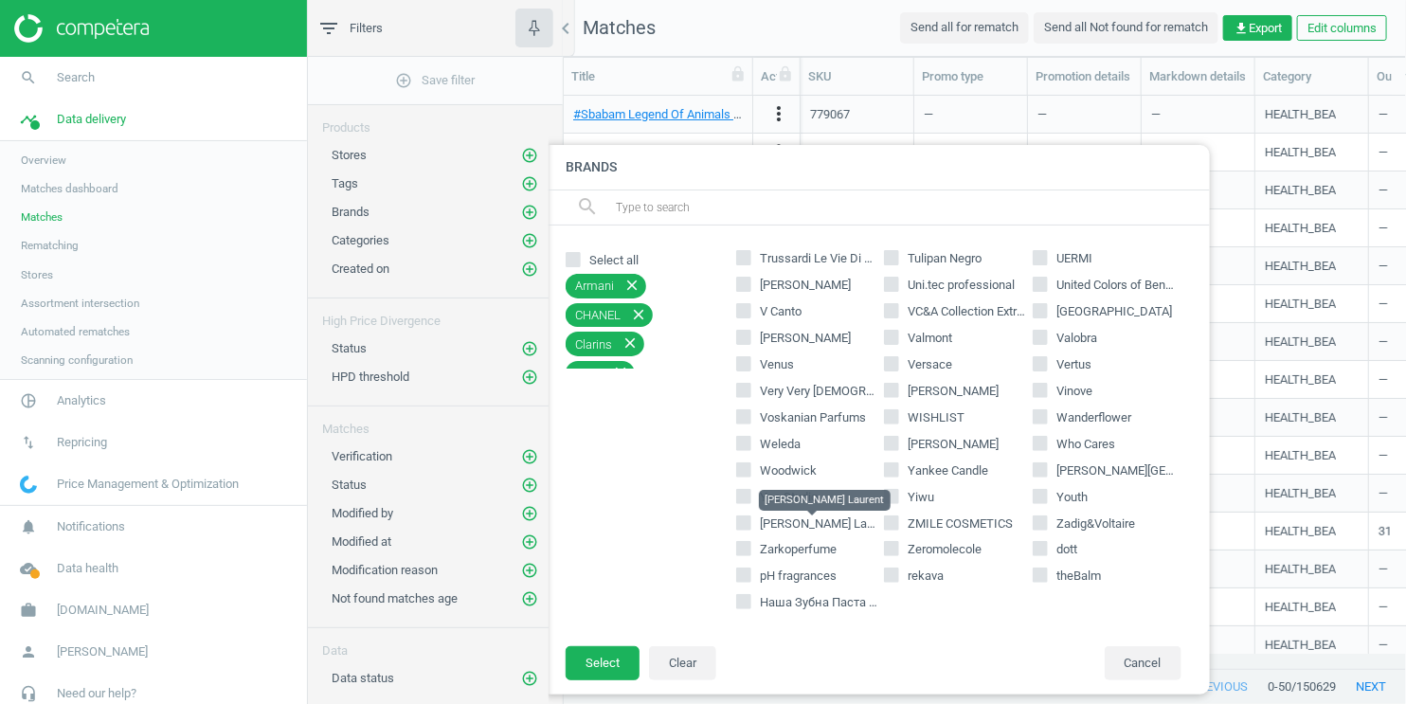
click at [805, 525] on span "Yves Saint Laurent" at bounding box center [827, 523] width 135 height 14
click at [749, 525] on input "Yves Saint Laurent" at bounding box center [743, 522] width 12 height 12
checkbox input "true"
click at [620, 668] on button "Select" at bounding box center [603, 663] width 74 height 34
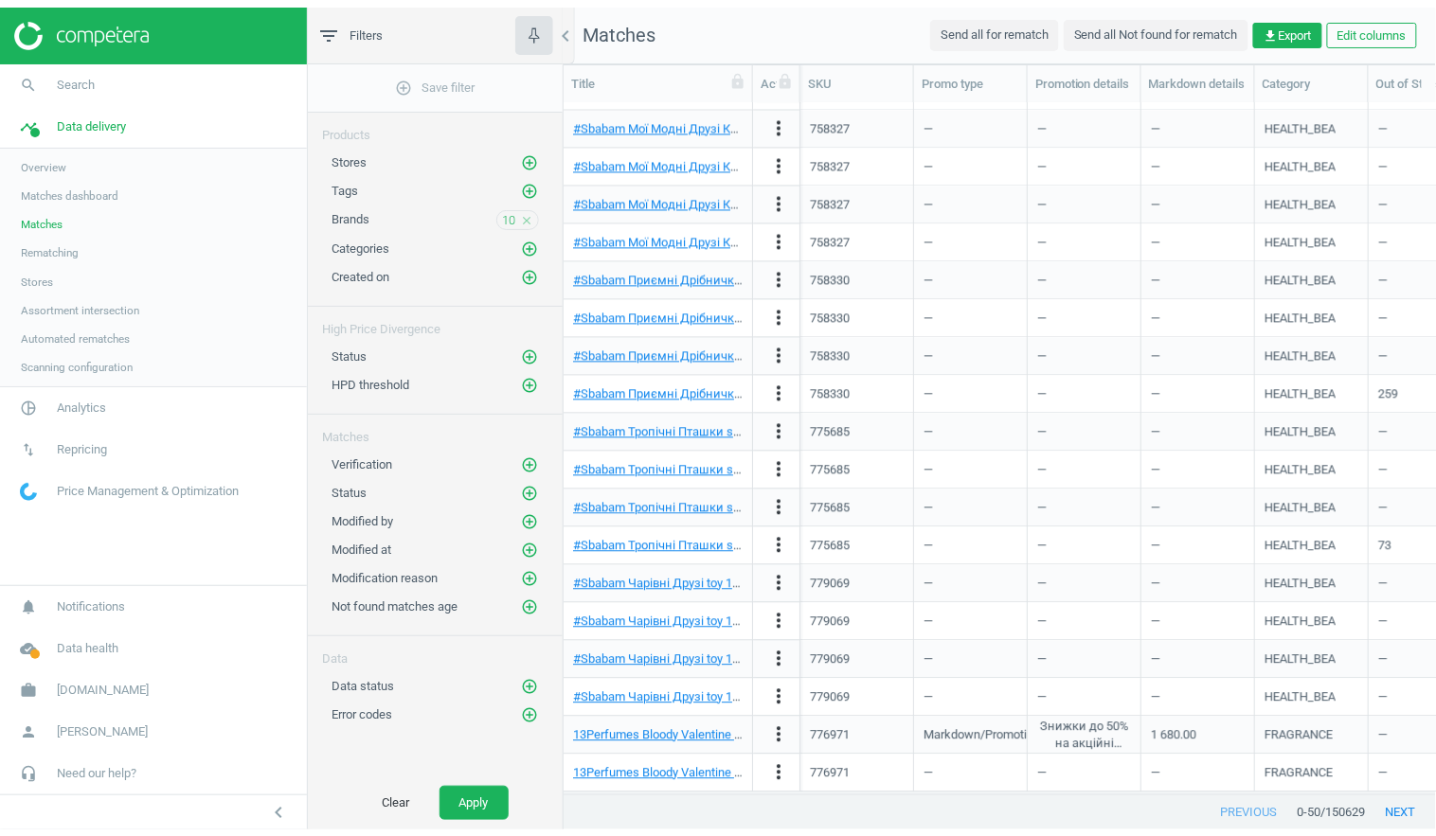
scroll to position [1204, 0]
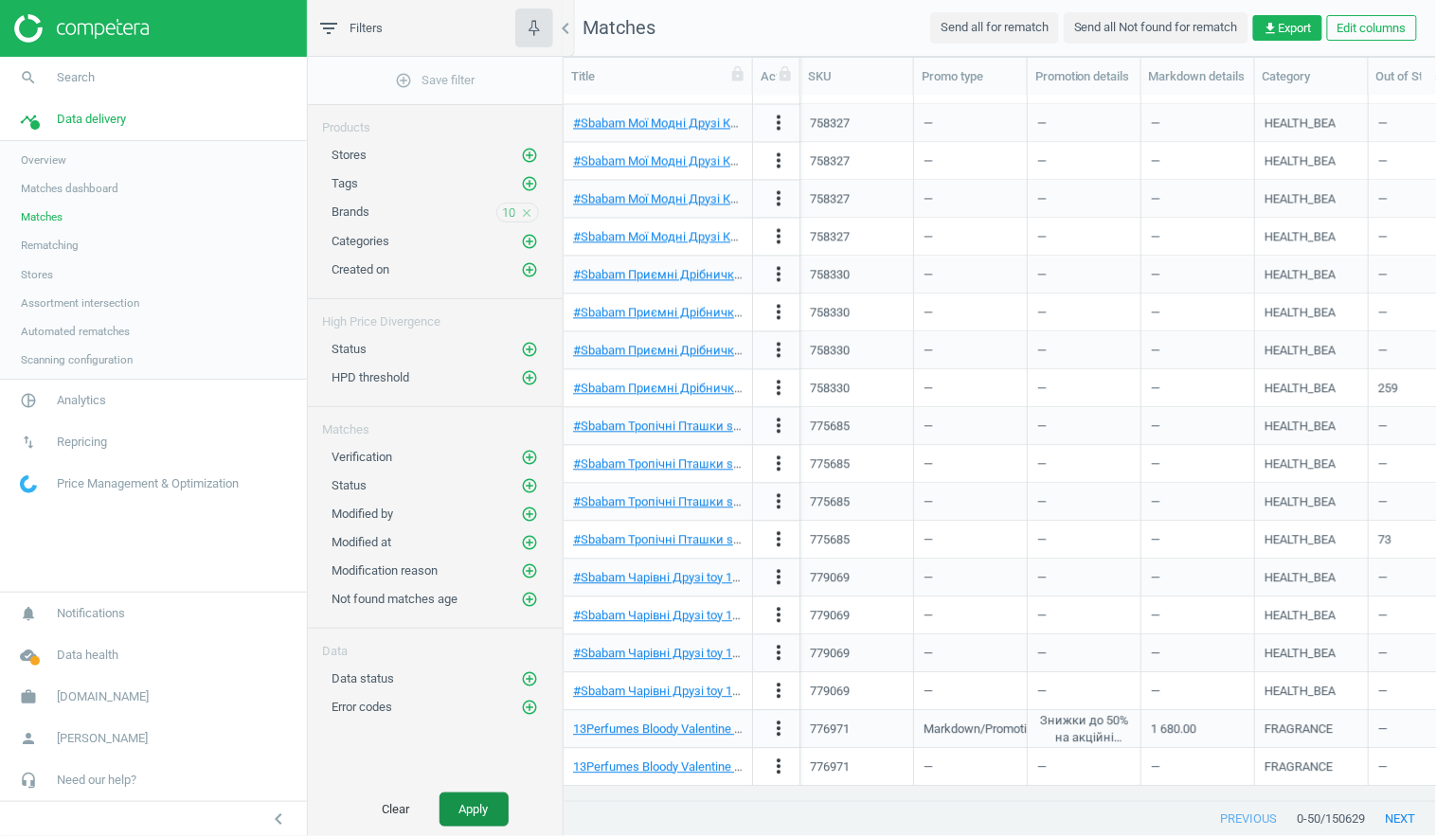
click at [481, 703] on button "Apply" at bounding box center [474, 810] width 69 height 34
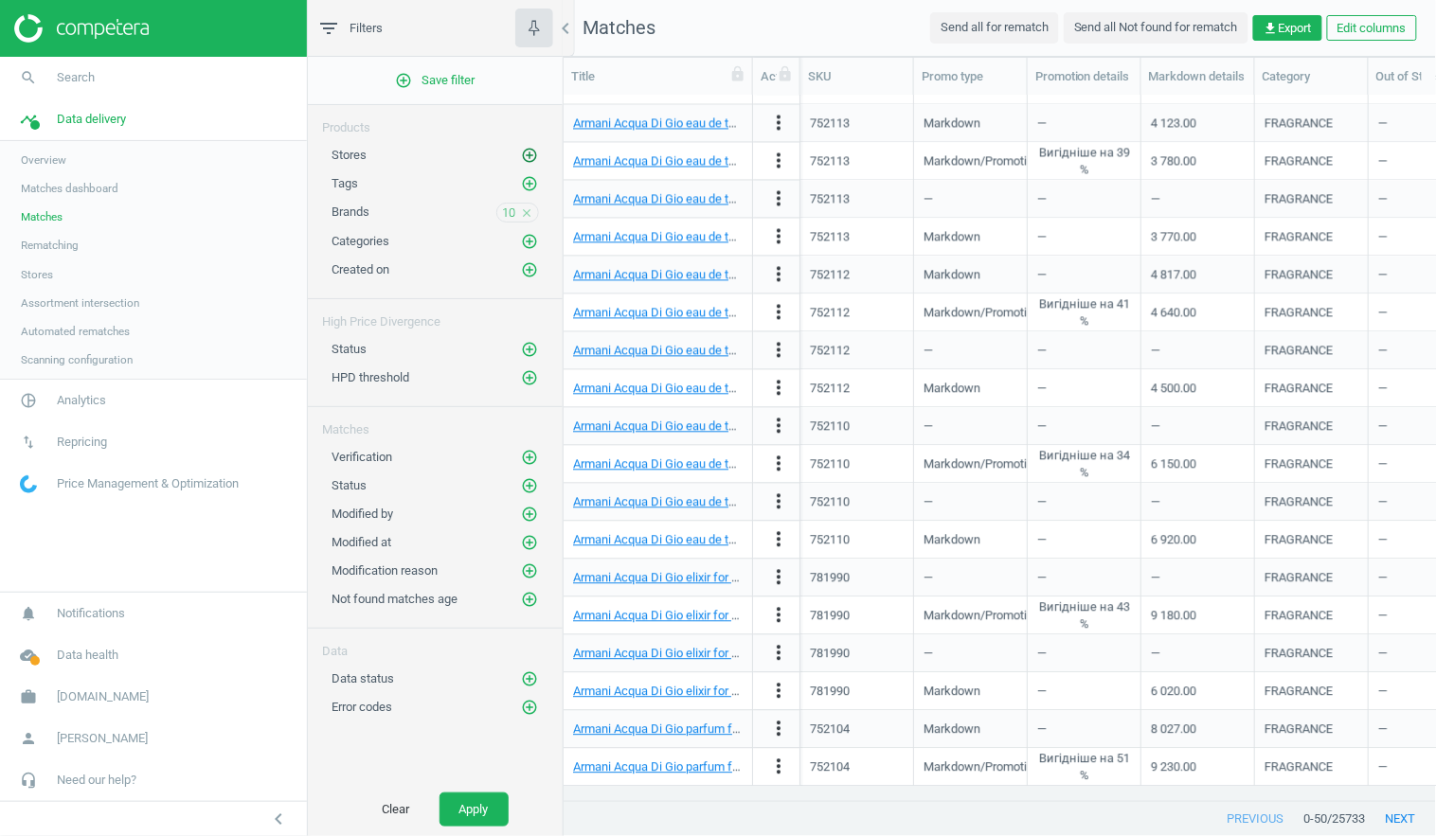
click at [533, 151] on icon "add_circle_outline" at bounding box center [529, 155] width 17 height 17
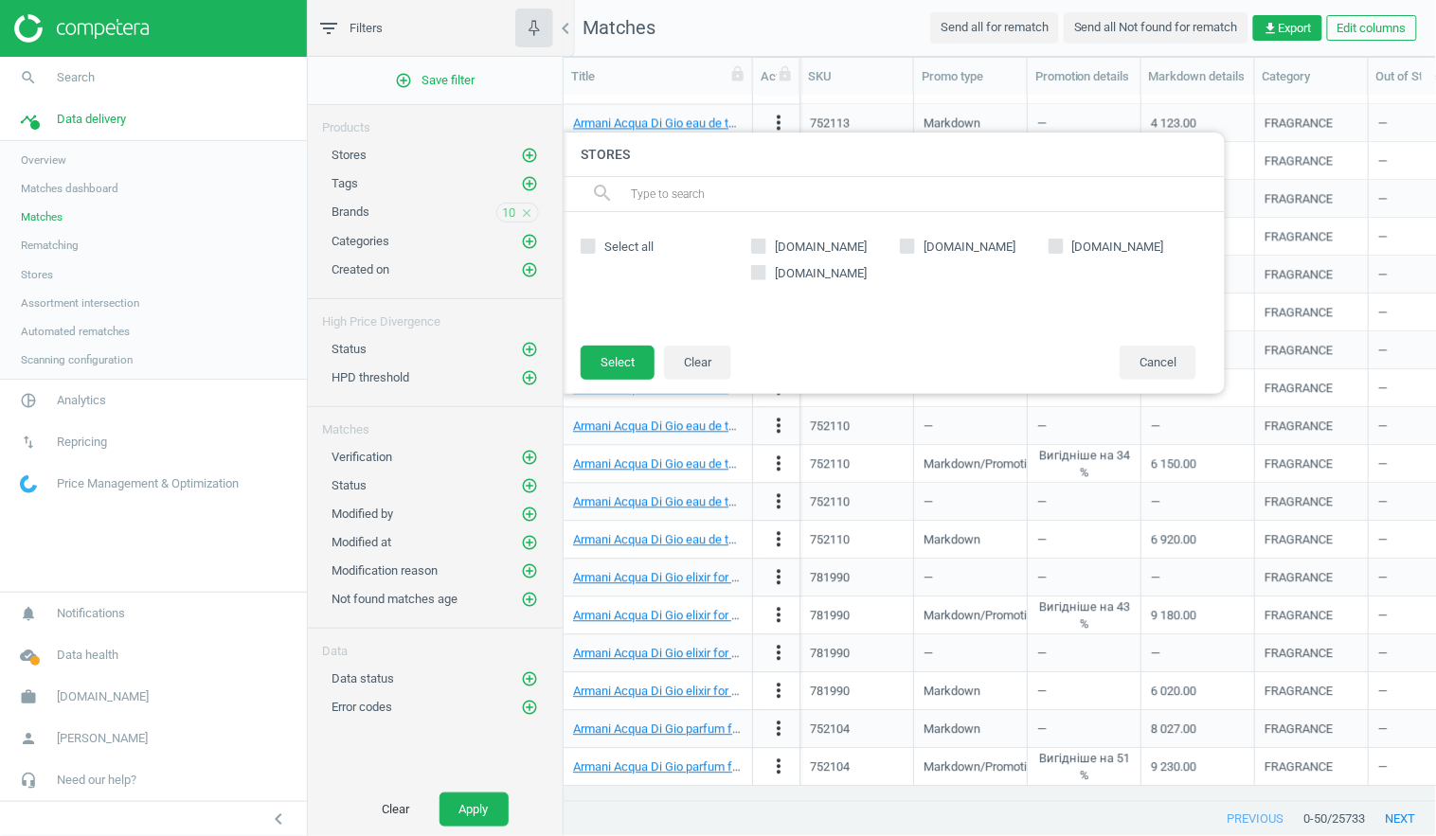
click at [909, 243] on input "notino.ua" at bounding box center [908, 247] width 12 height 12
checkbox input "true"
click at [620, 366] on button "Select" at bounding box center [618, 363] width 74 height 34
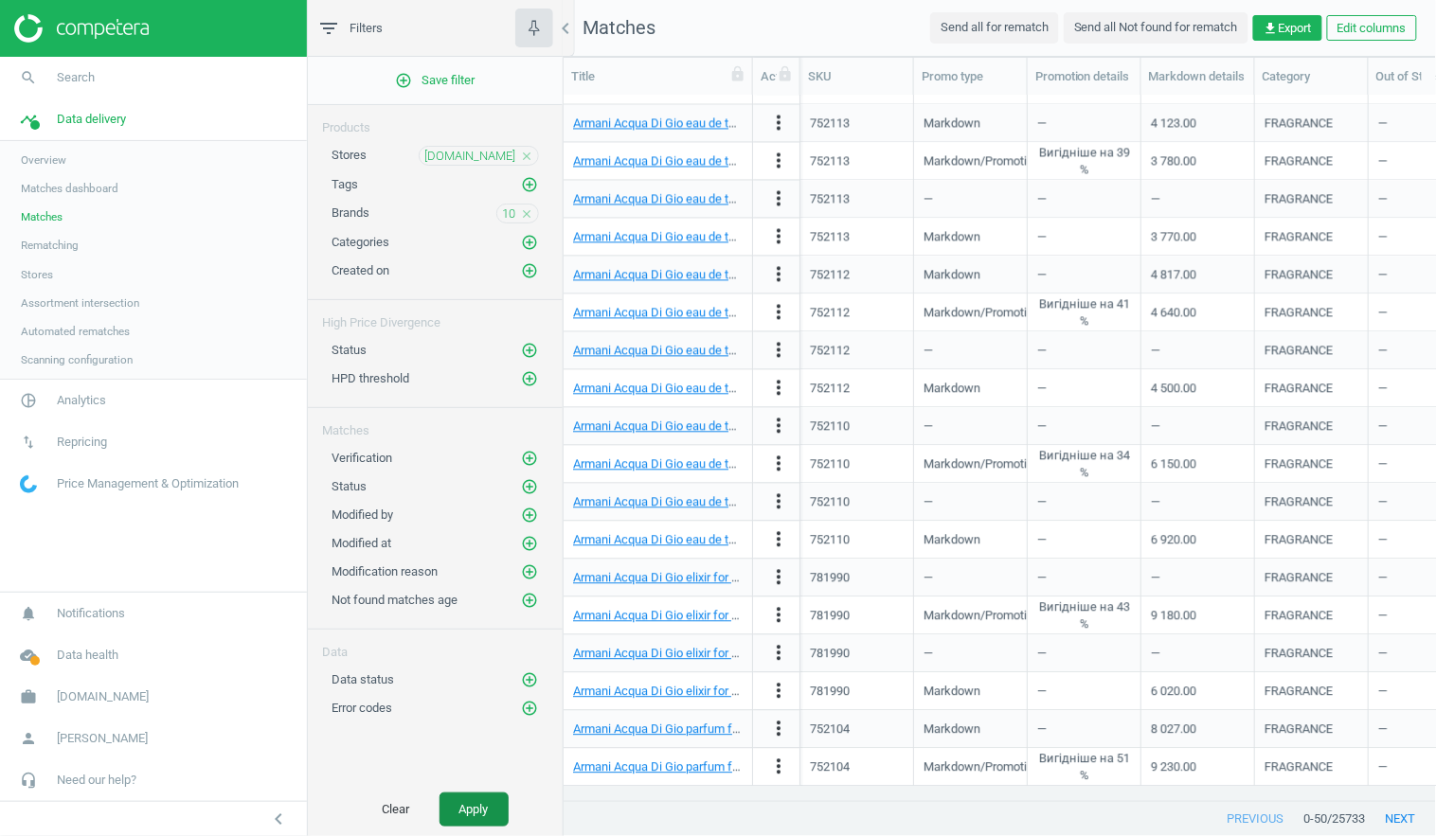
click at [442, 703] on button "Apply" at bounding box center [474, 810] width 69 height 34
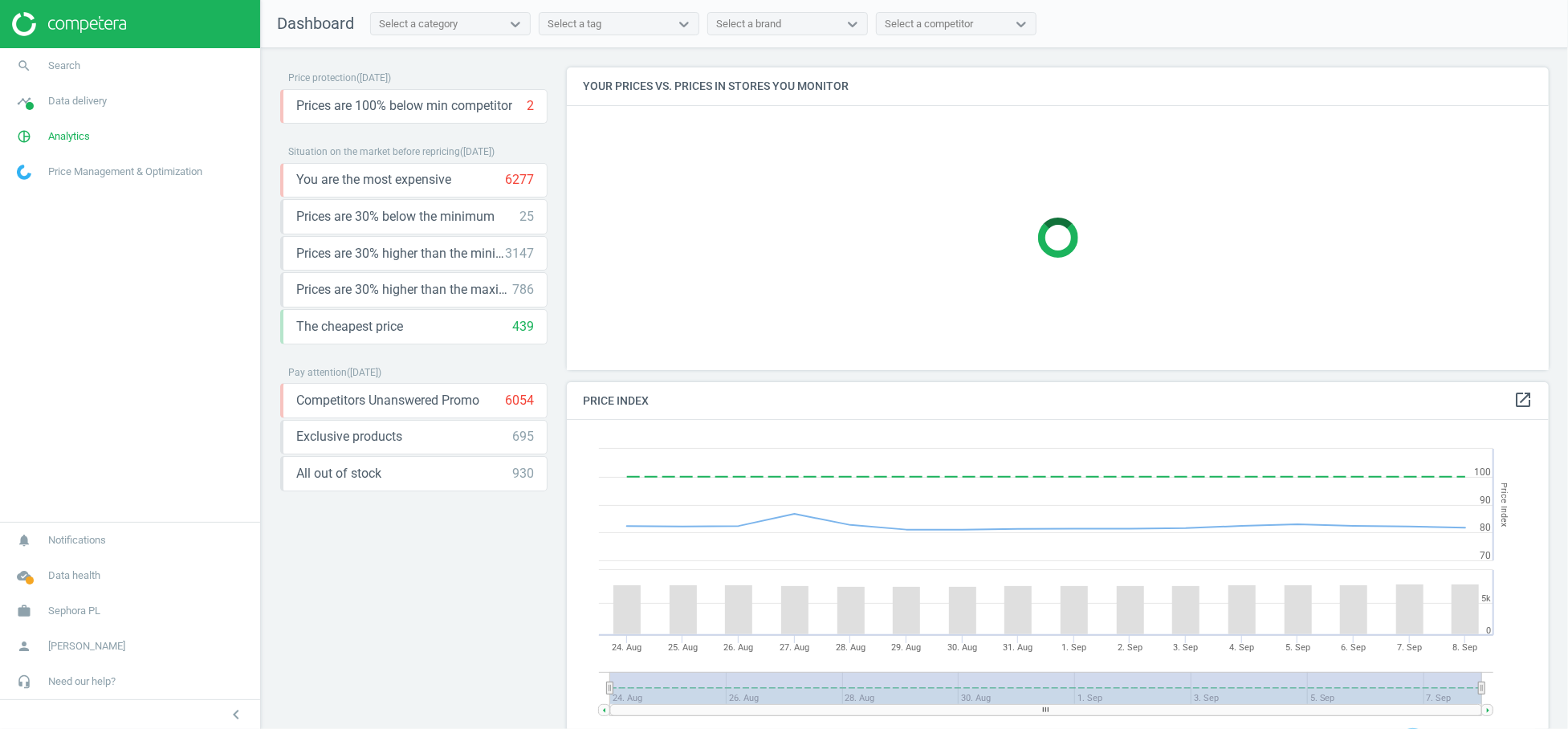
scroll to position [345, 997]
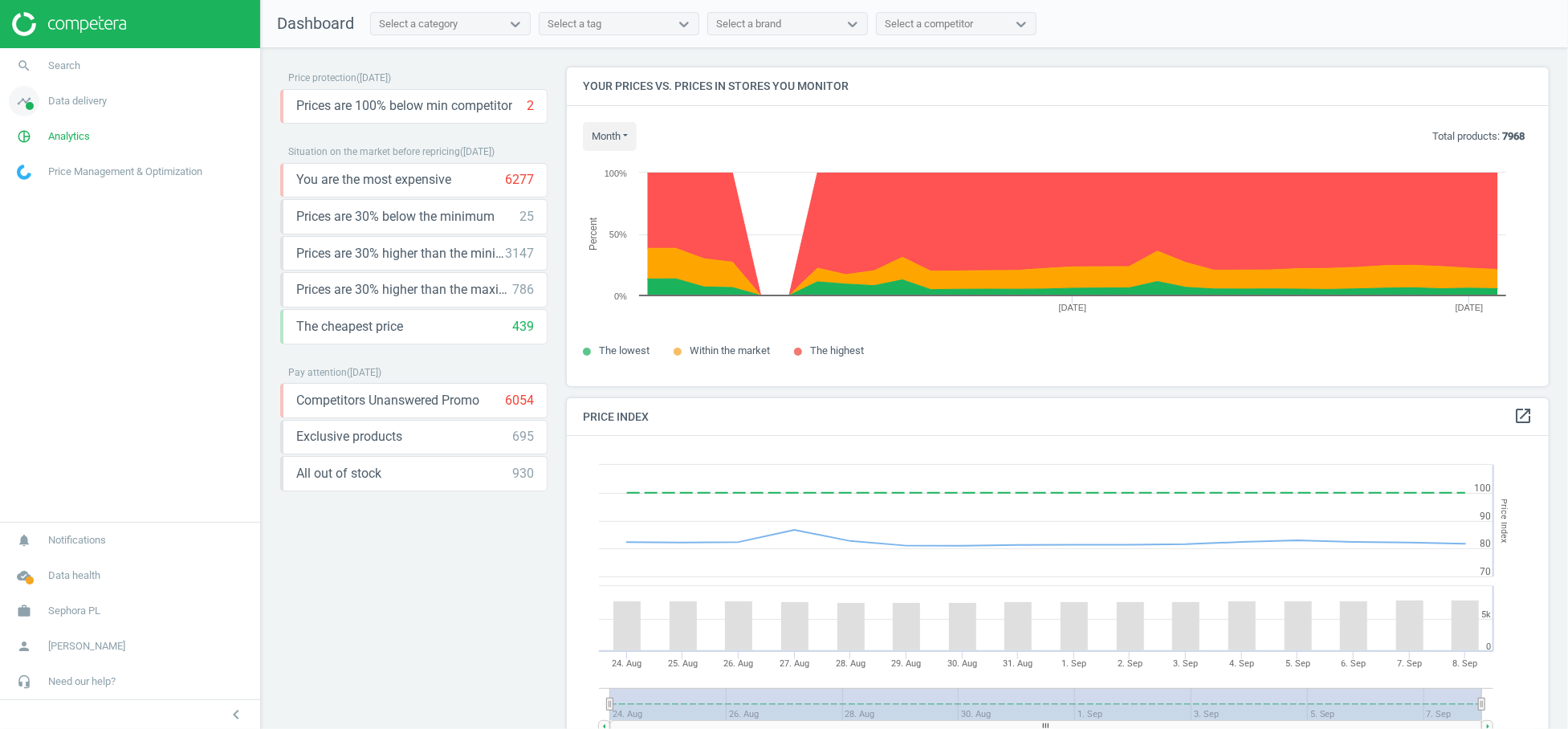
click at [66, 106] on span "Data delivery" at bounding box center [77, 101] width 58 height 14
click at [36, 136] on span "Overview" at bounding box center [36, 136] width 38 height 13
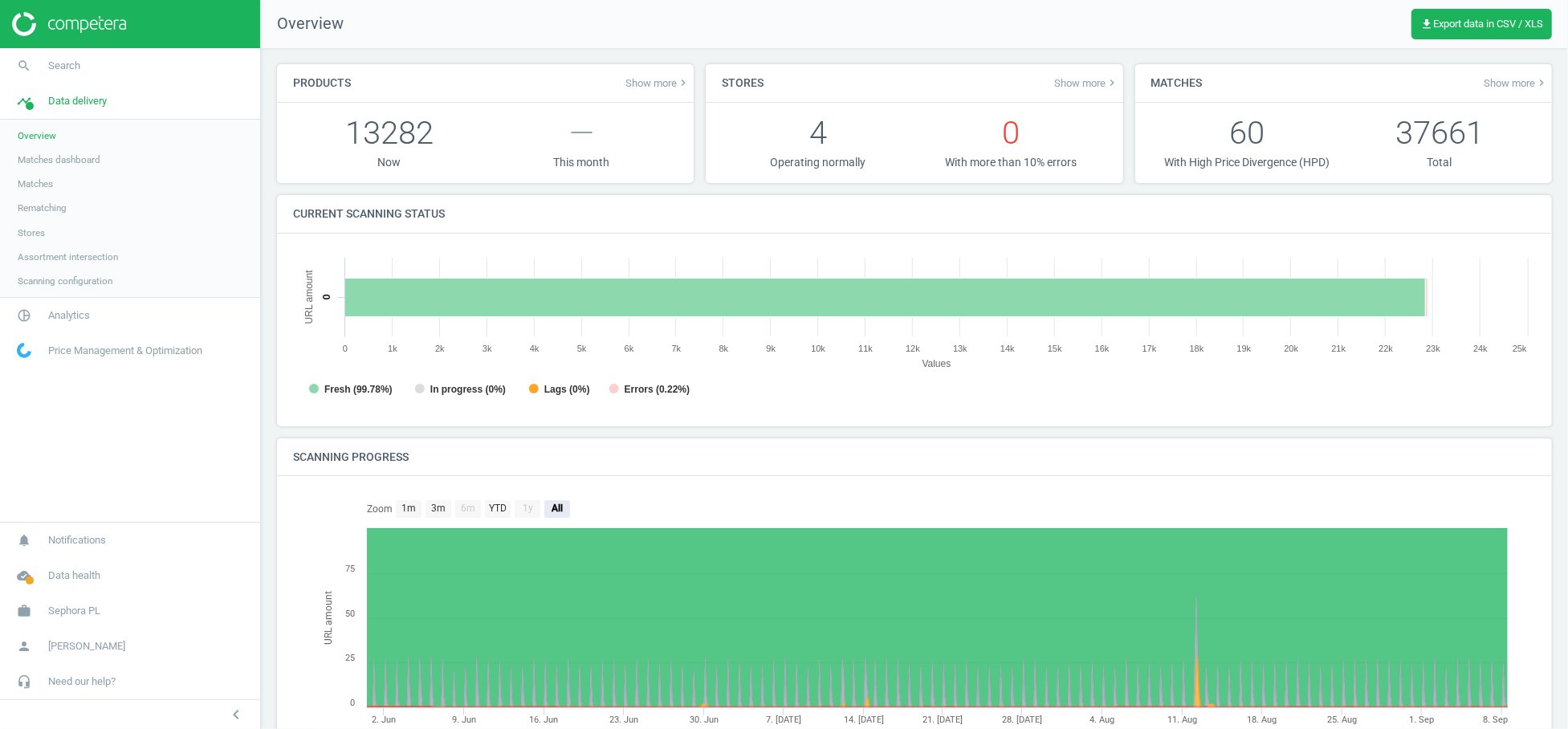
scroll to position [8, 8]
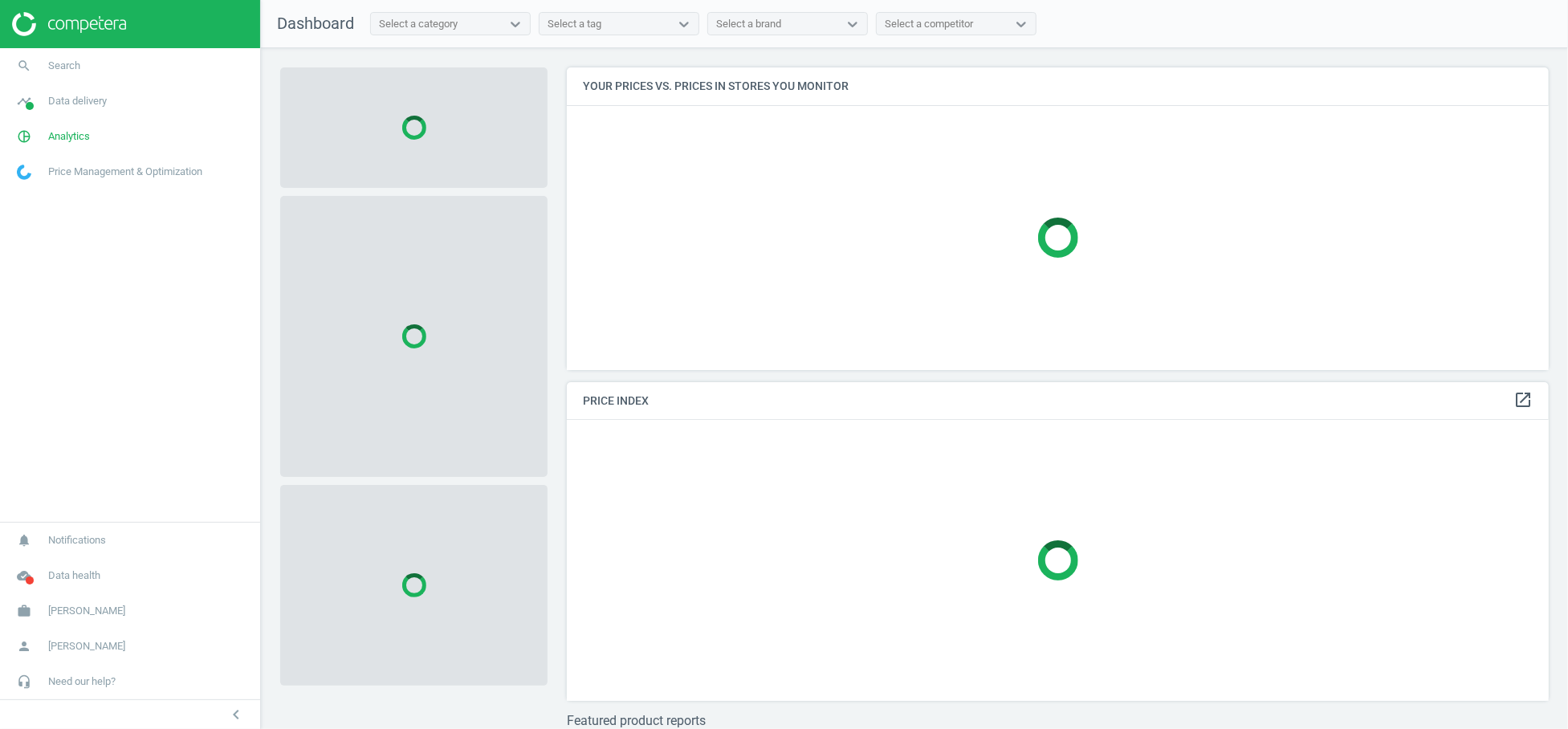
scroll to position [329, 997]
